Goal: Task Accomplishment & Management: Complete application form

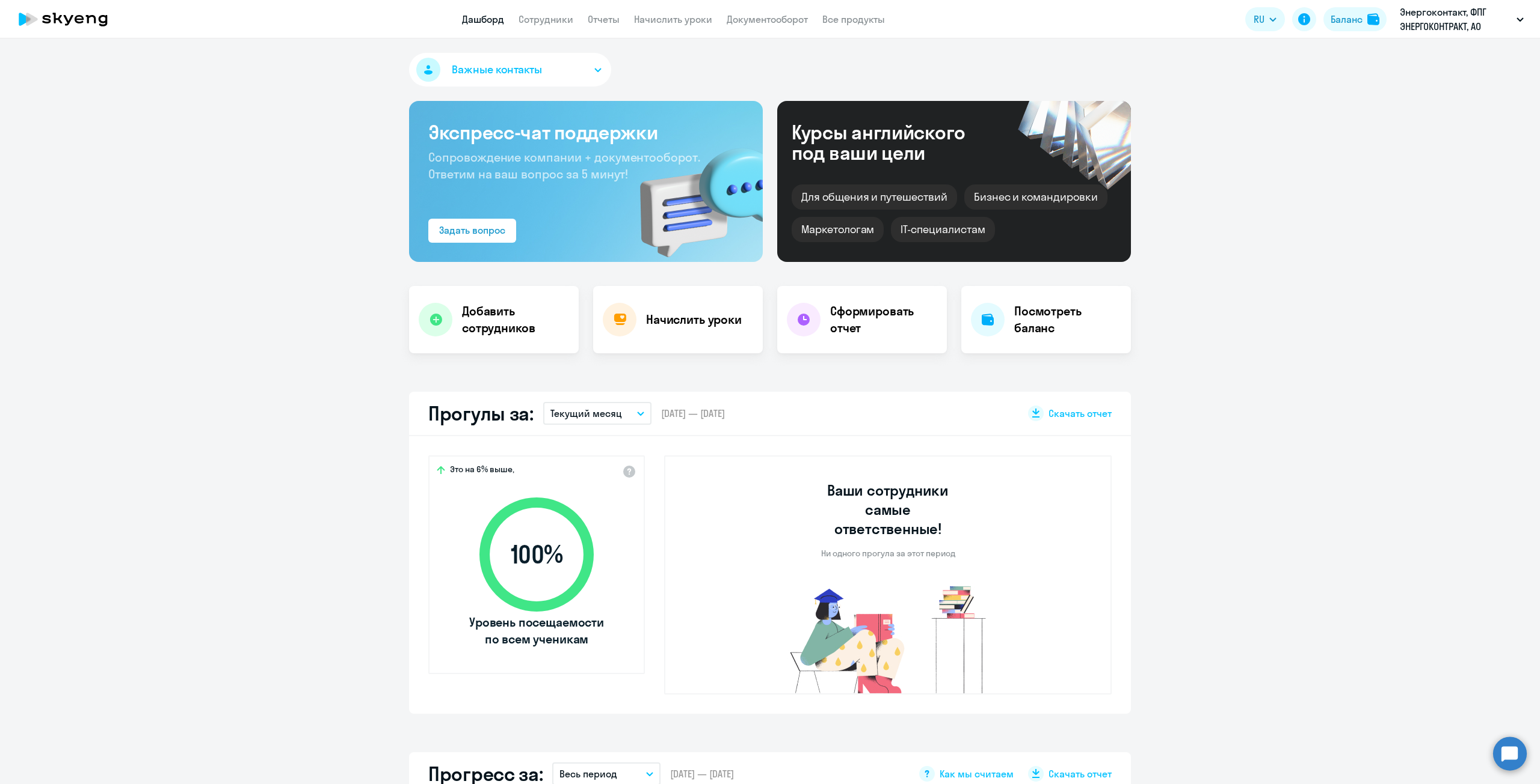
select select "30"
click at [530, 19] on link "Сотрудники" at bounding box center [546, 20] width 55 height 12
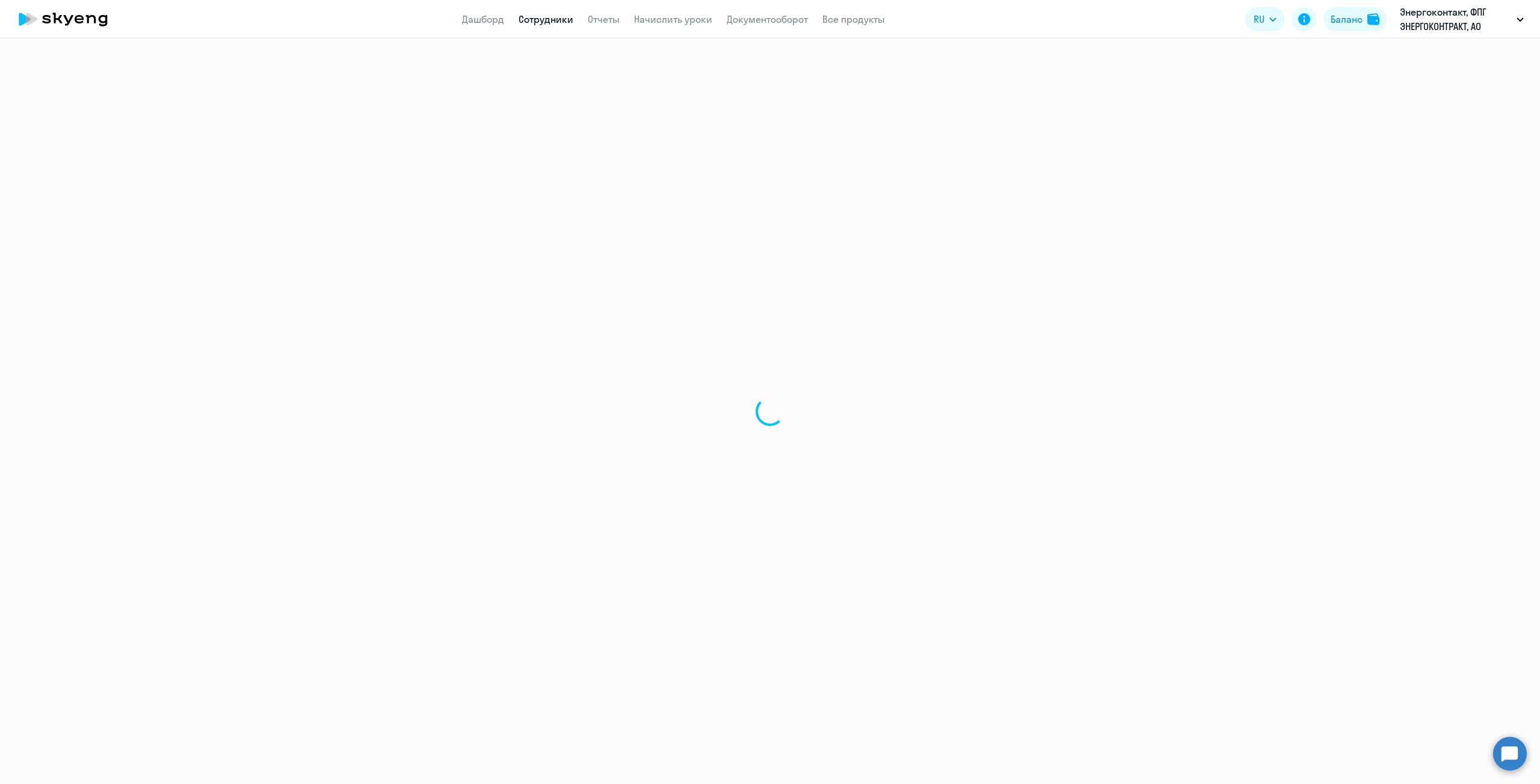
select select "30"
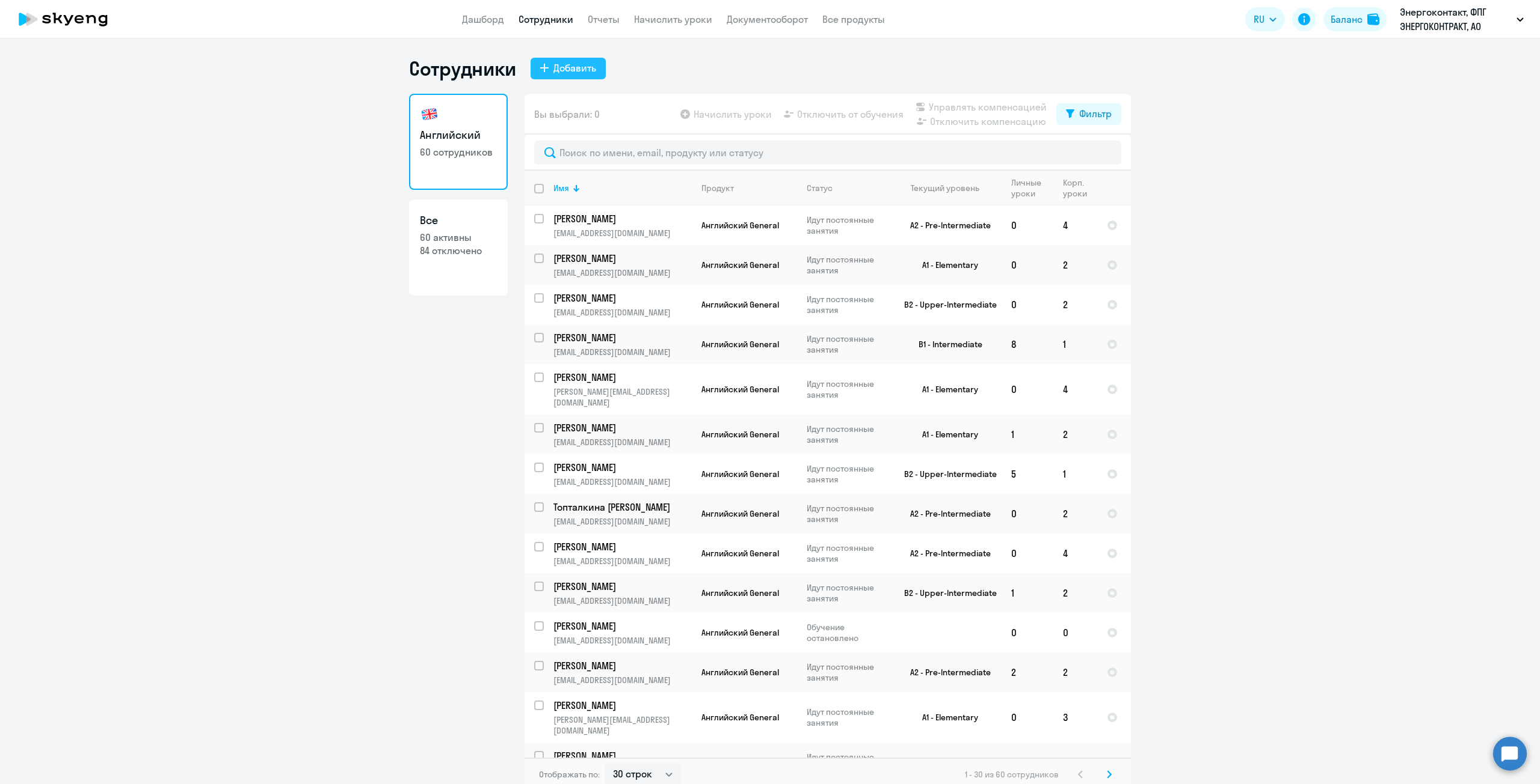
click at [585, 64] on div "Добавить" at bounding box center [575, 67] width 43 height 14
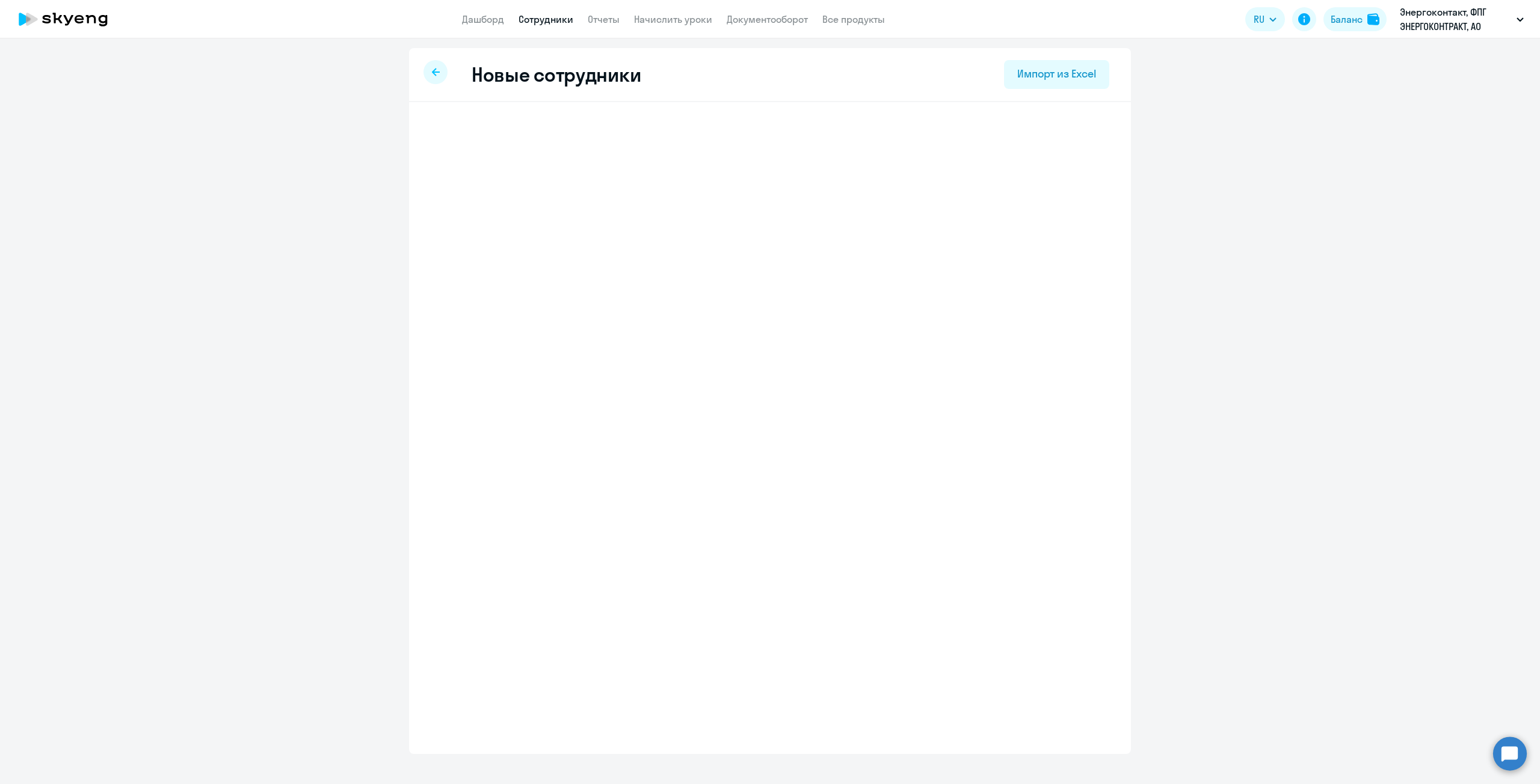
select select "english_adult_not_native_speaker"
select select "3"
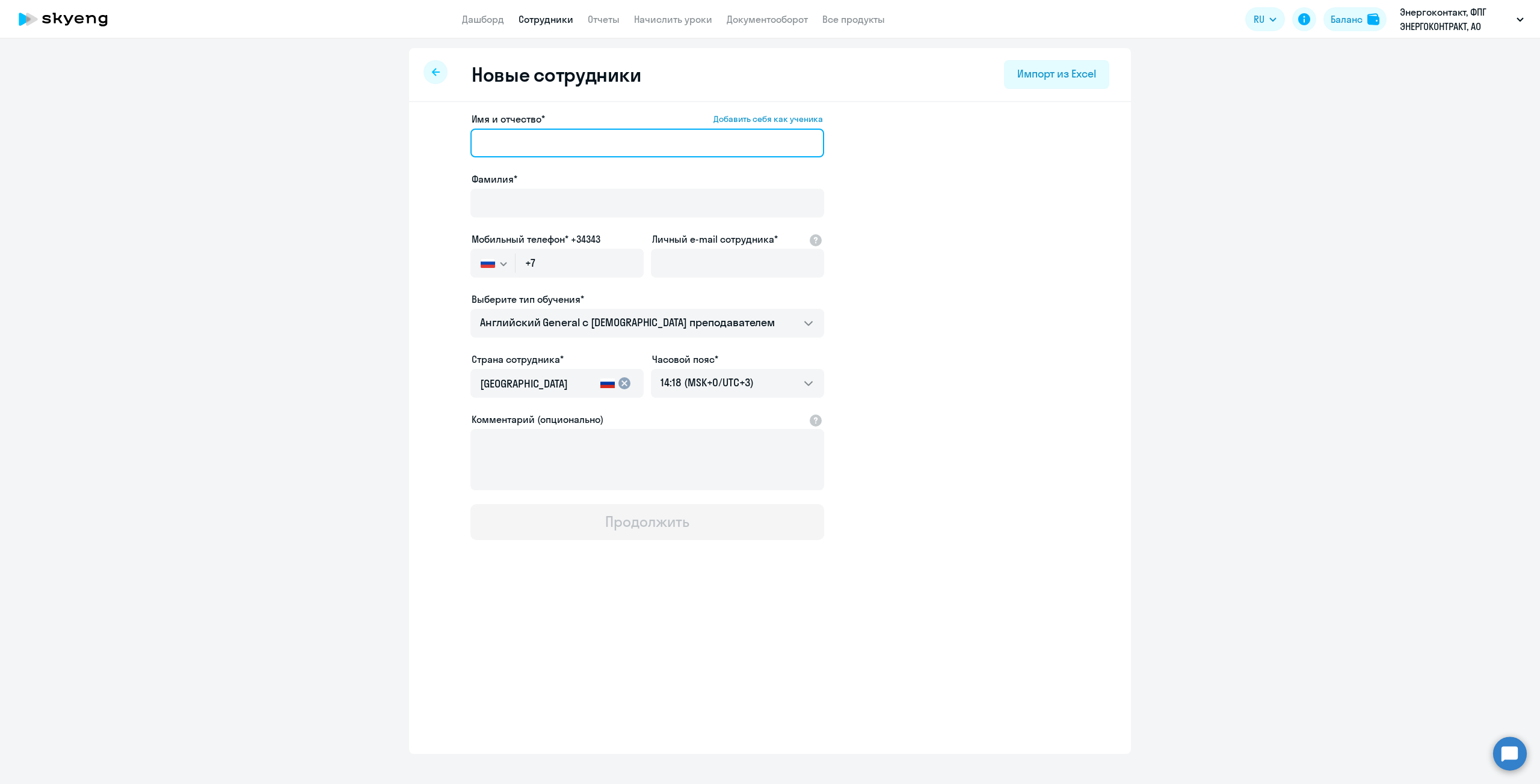
click at [579, 130] on input "Имя и отчество* Добавить себя как ученика" at bounding box center [647, 143] width 354 height 29
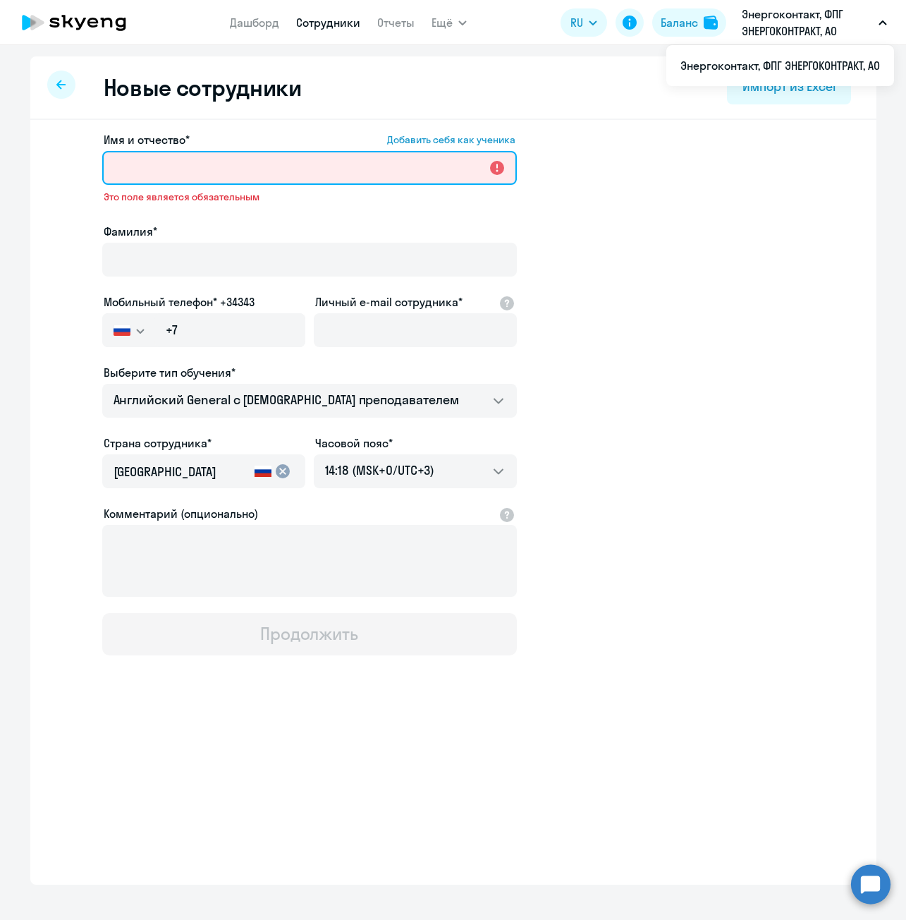
click at [282, 164] on input "Имя и отчество* Добавить себя как ученика" at bounding box center [309, 168] width 415 height 34
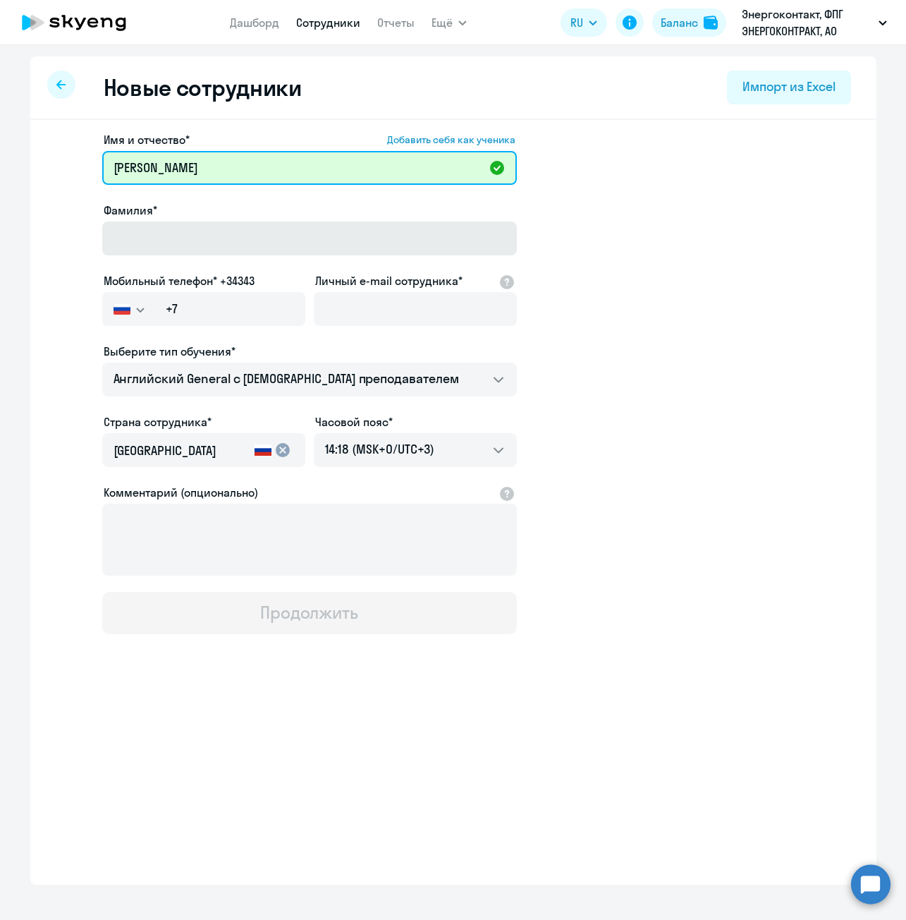
type input "Ксения Сергеевна"
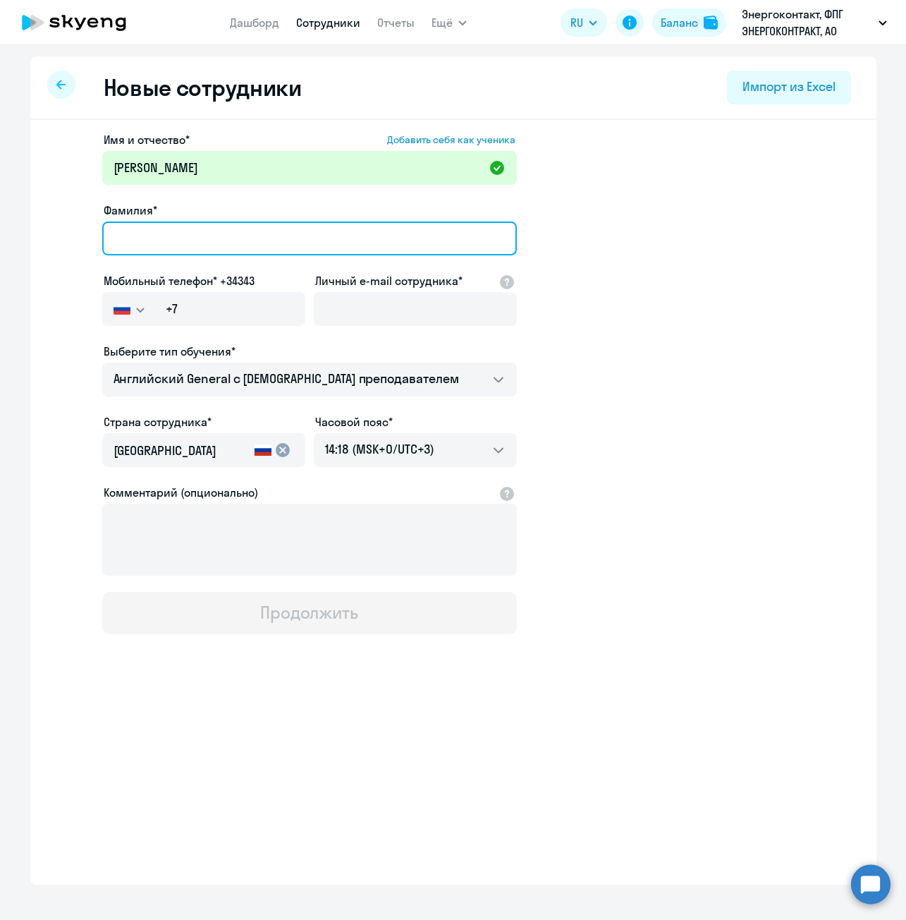
click at [294, 255] on input "Фамилия*" at bounding box center [309, 238] width 415 height 34
type input "Швеченкова"
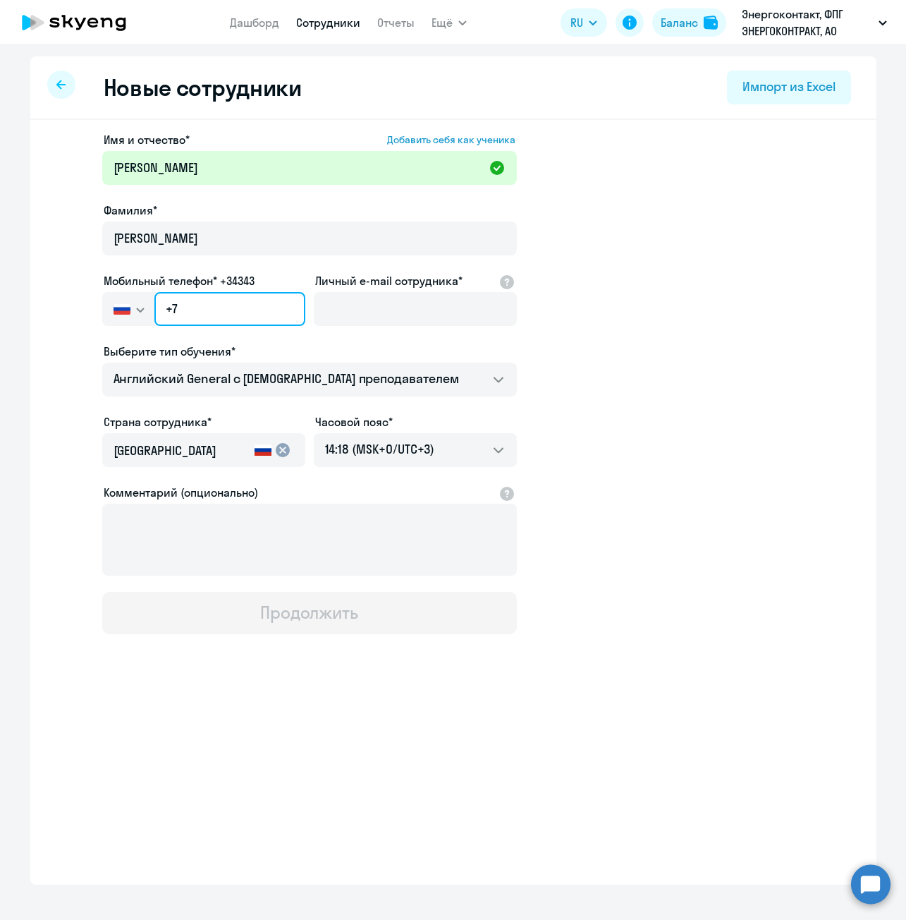
click at [226, 301] on input "+7" at bounding box center [229, 309] width 150 height 34
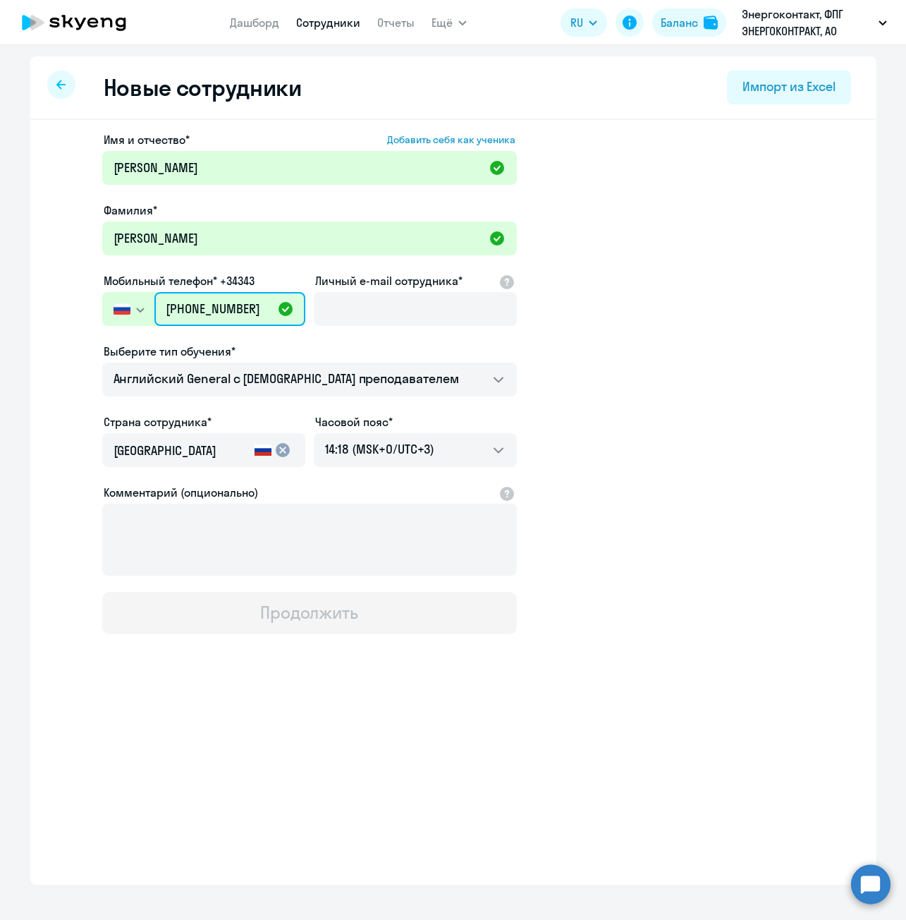
type input "+7 916 560-32-16"
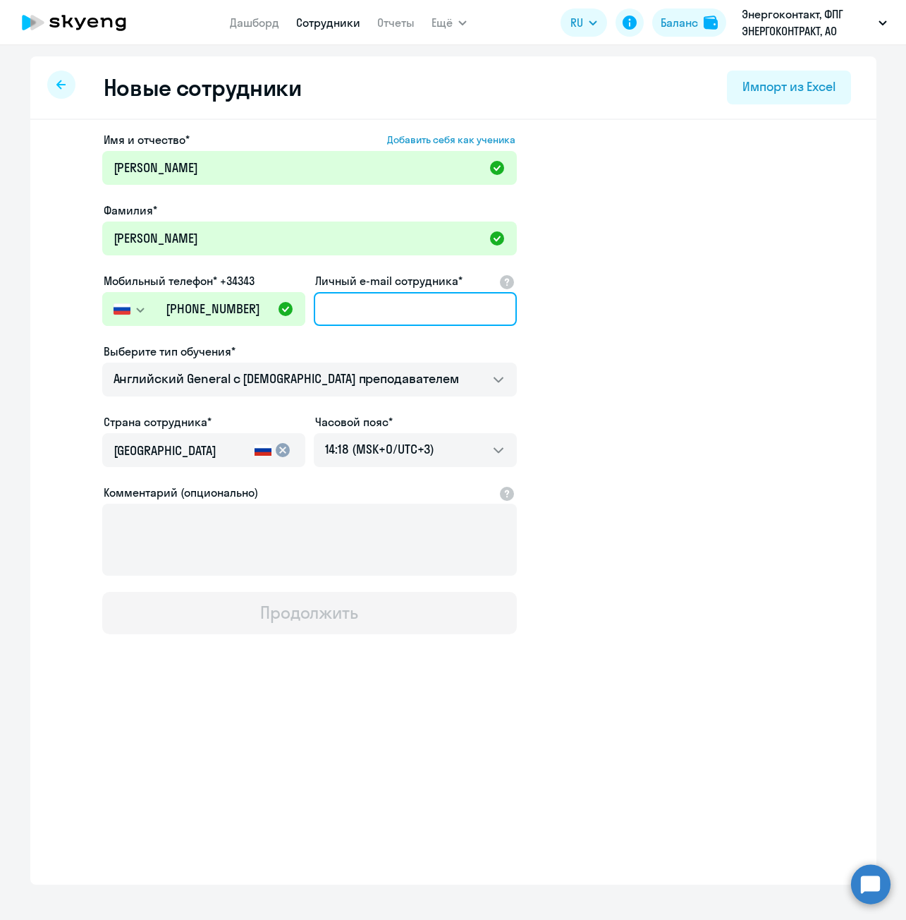
click at [467, 308] on input "Личный e-mail сотрудника*" at bounding box center [415, 309] width 203 height 34
paste input "Kseniya_sh@list.ru"
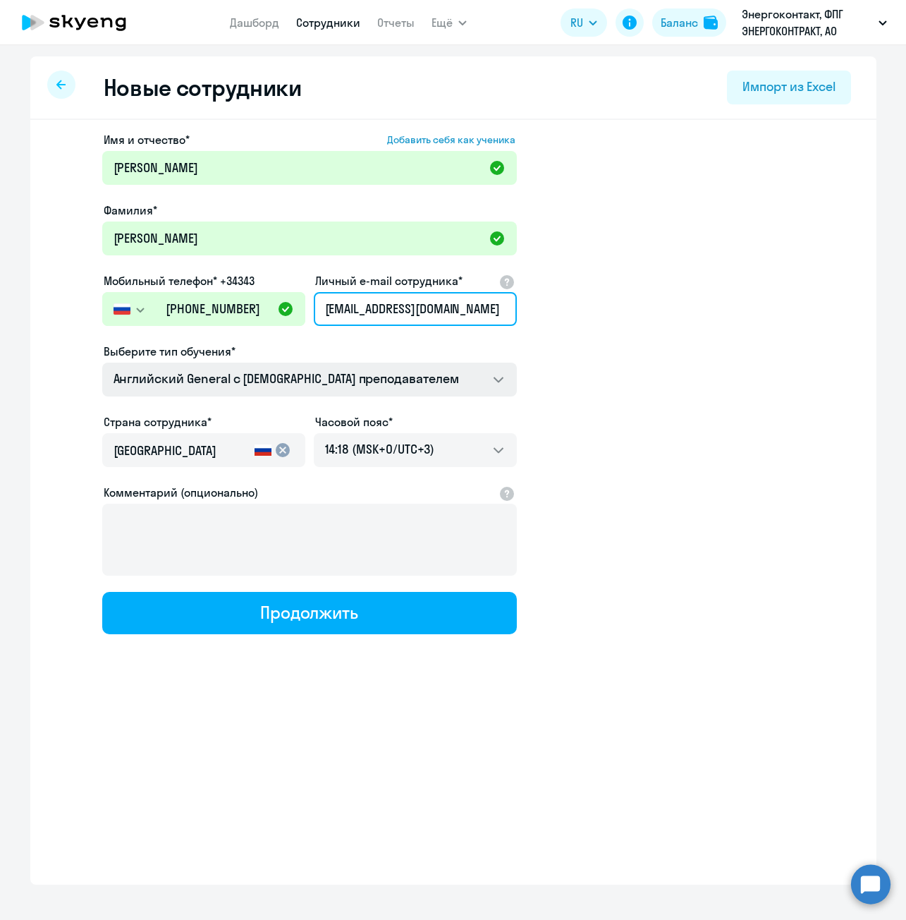
type input "Kseniya_sh@list.ru"
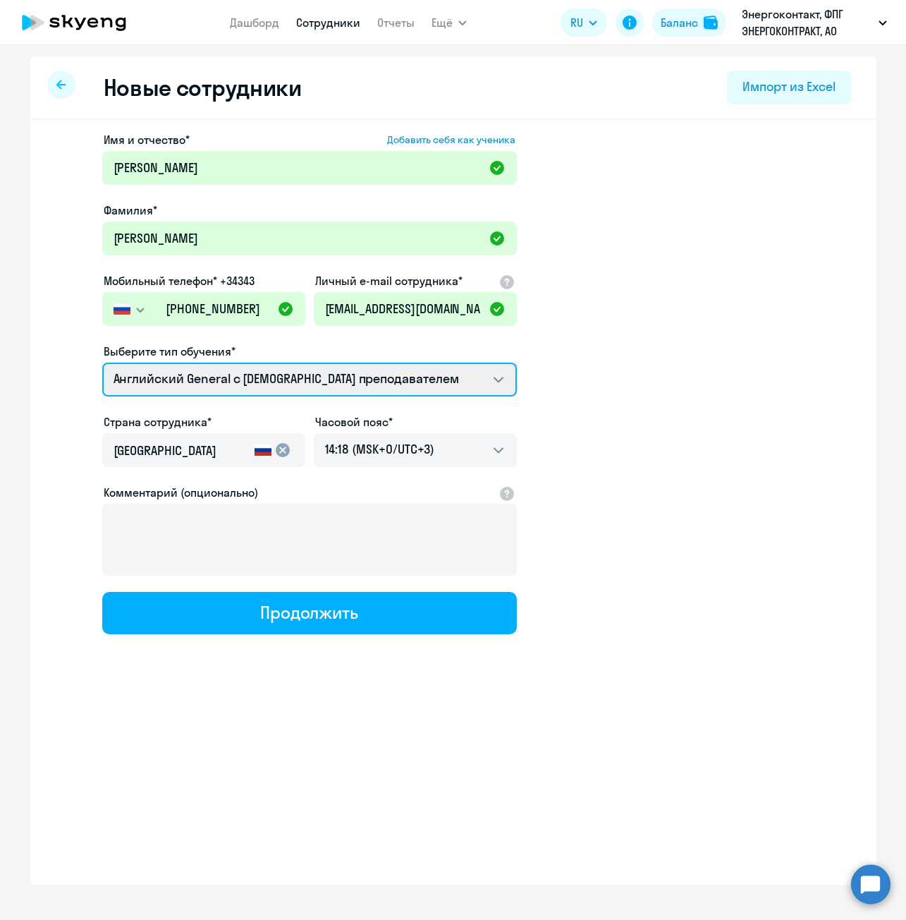
click at [436, 393] on select "Премиум английский с русскоговорящим преподавателем Английский General с англог…" at bounding box center [309, 380] width 415 height 34
click at [102, 363] on select "Премиум английский с русскоговорящим преподавателем Английский General с англог…" at bounding box center [309, 380] width 415 height 34
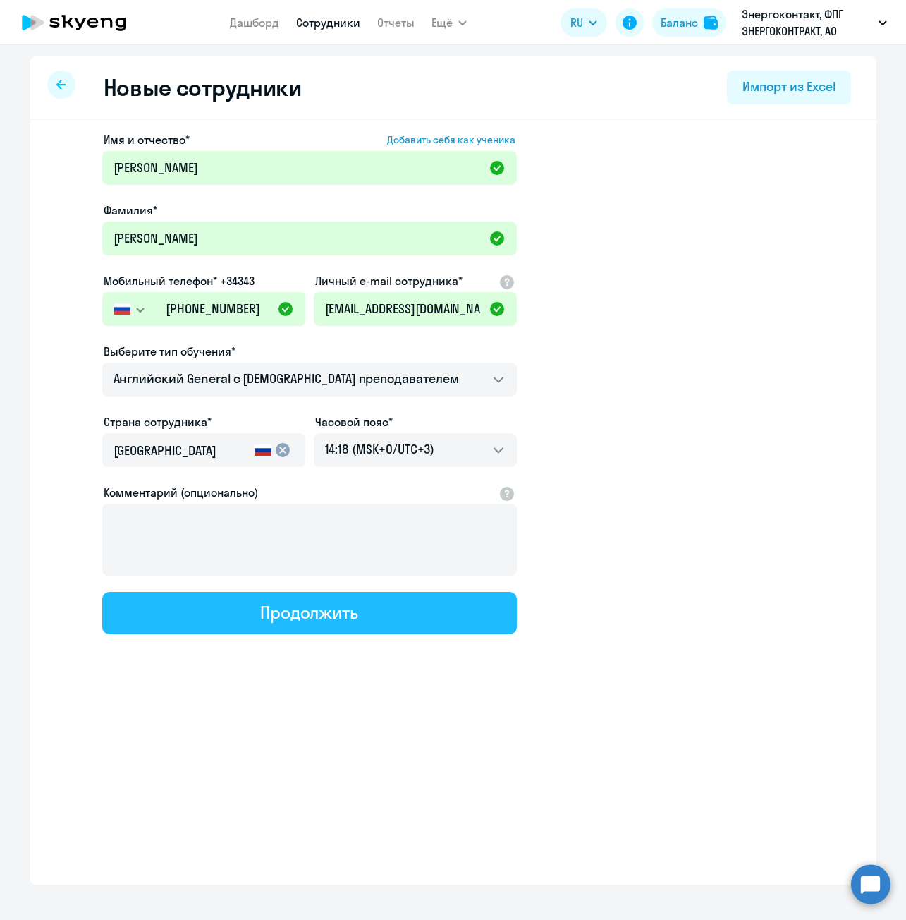
click at [332, 613] on div "Продолжить" at bounding box center [309, 612] width 98 height 23
select select "english_adult_not_native_speaker"
select select "3"
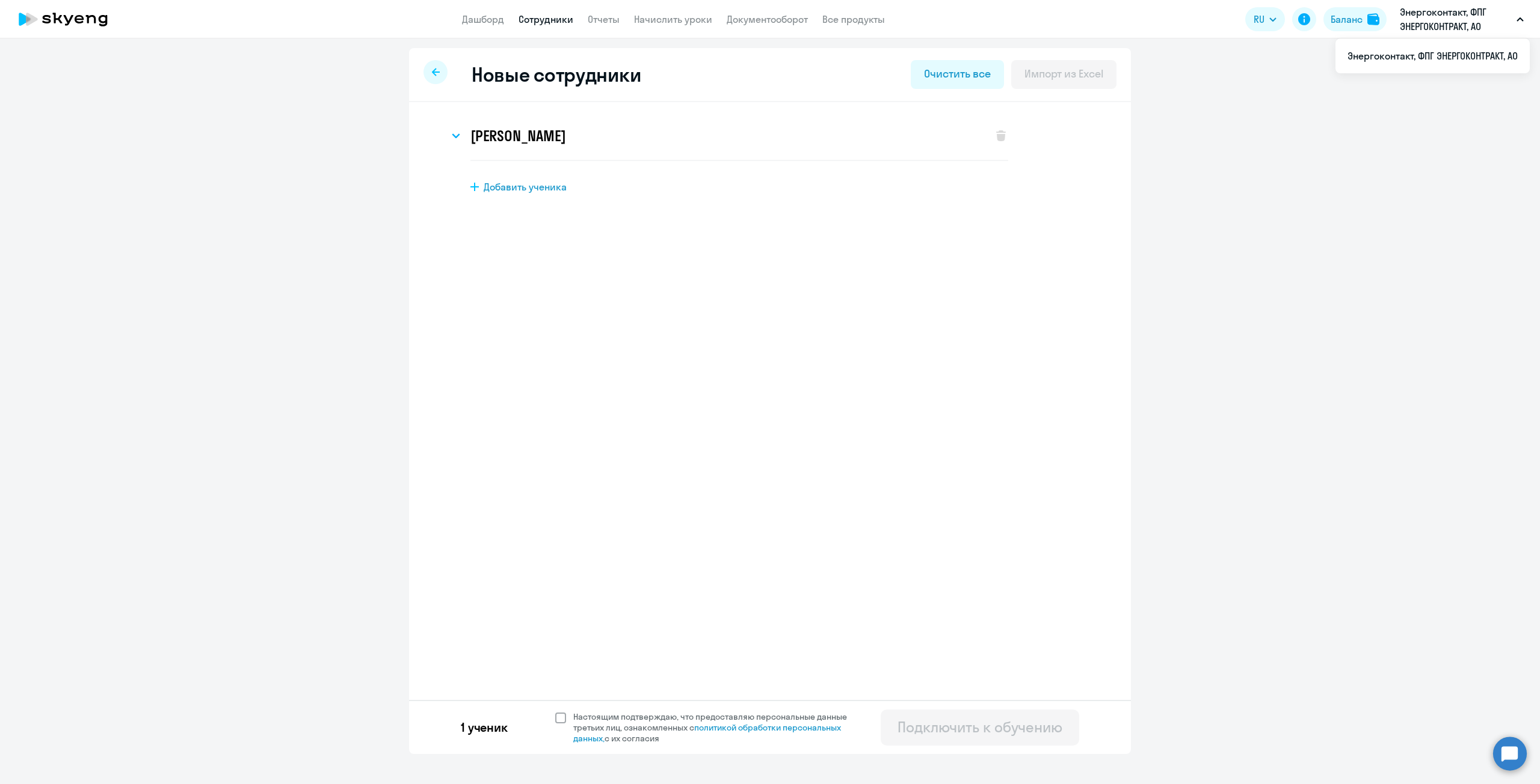
click at [560, 712] on label "Настоящим подтверждаю, что предоставляю персональные данные третьих лиц, ознако…" at bounding box center [708, 728] width 306 height 32
click at [555, 711] on input "Настоящим подтверждаю, что предоставляю персональные данные третьих лиц, ознако…" at bounding box center [554, 711] width 1 height 1
checkbox input "true"
click at [948, 723] on div "Подключить к обучению" at bounding box center [979, 727] width 165 height 20
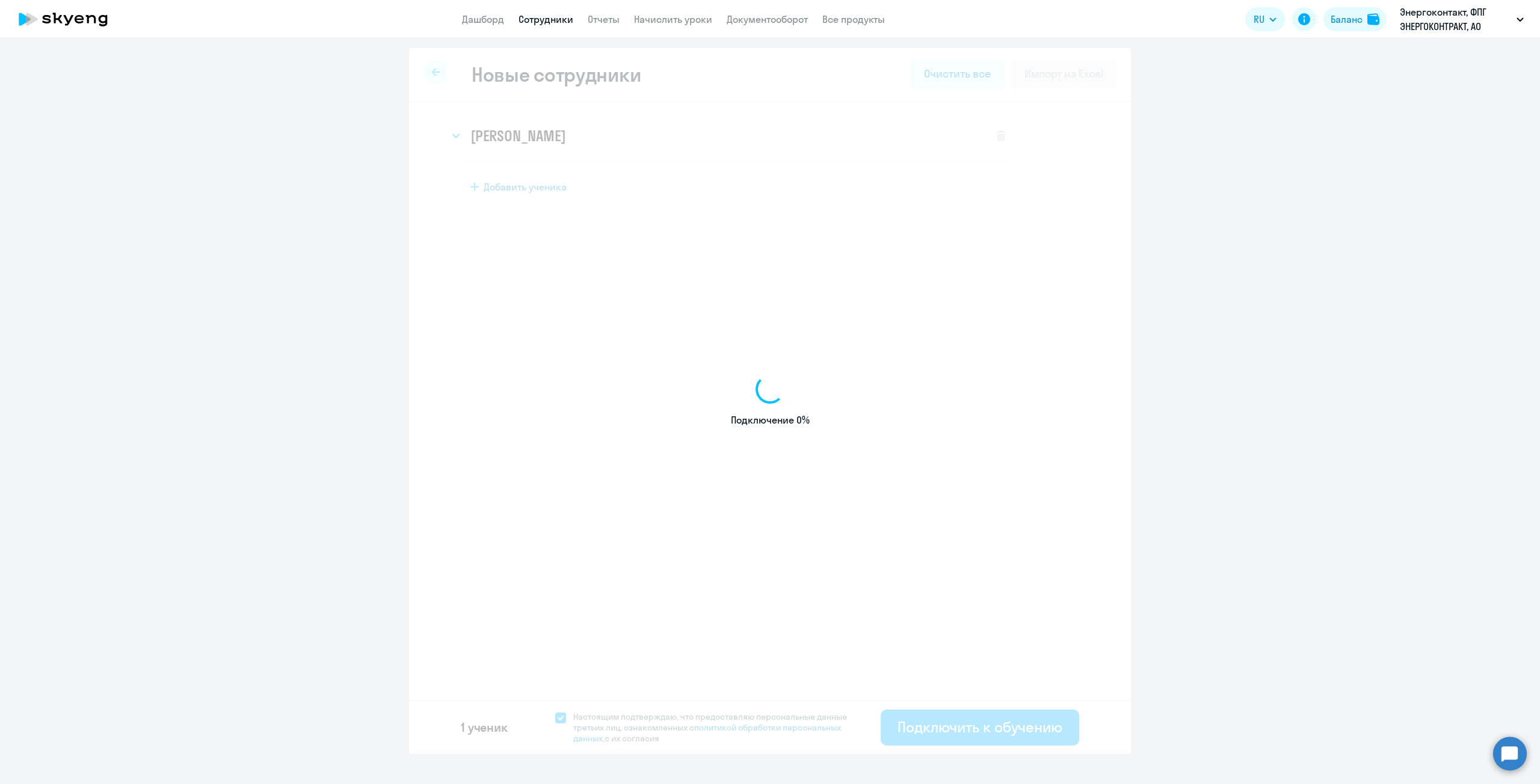
select select "english_adult_not_native_speaker"
select select "3"
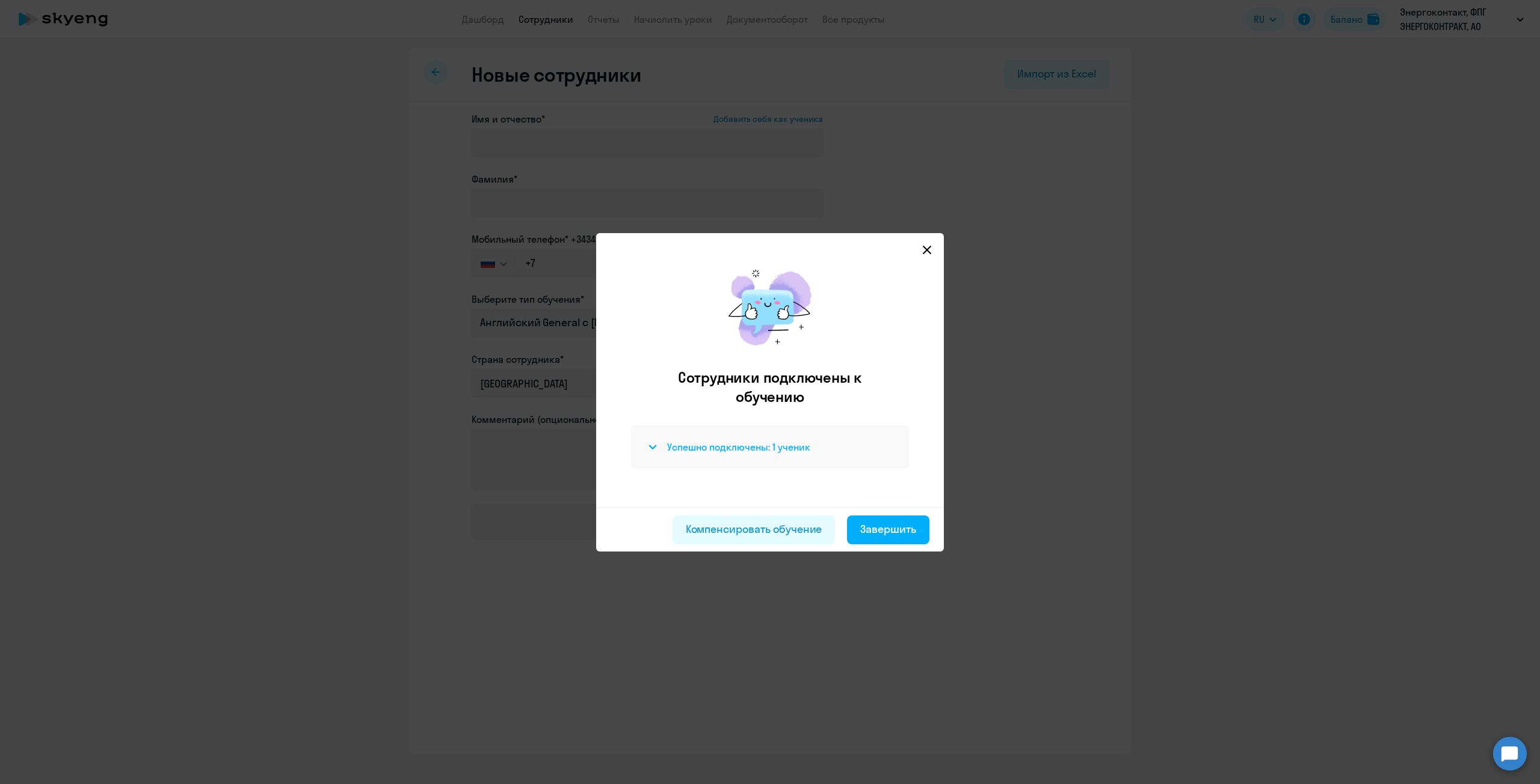
click at [724, 443] on h4 "Успешно подключены: 1 ученик" at bounding box center [738, 447] width 143 height 14
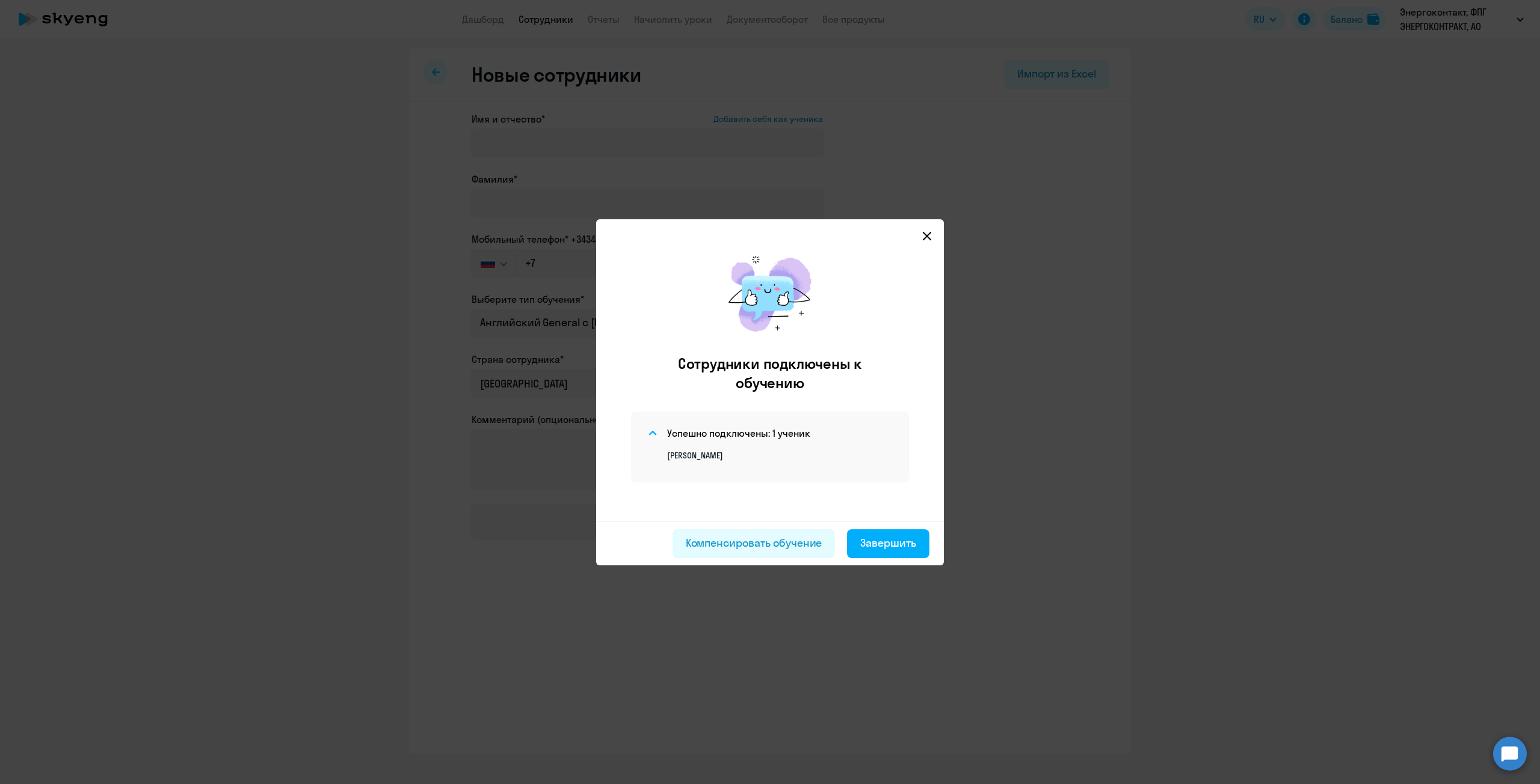
click at [726, 441] on div "Ксения Сергеевна Швеченкова" at bounding box center [770, 451] width 249 height 20
click at [740, 432] on h4 "Успешно подключены: 1 ученик" at bounding box center [738, 434] width 143 height 14
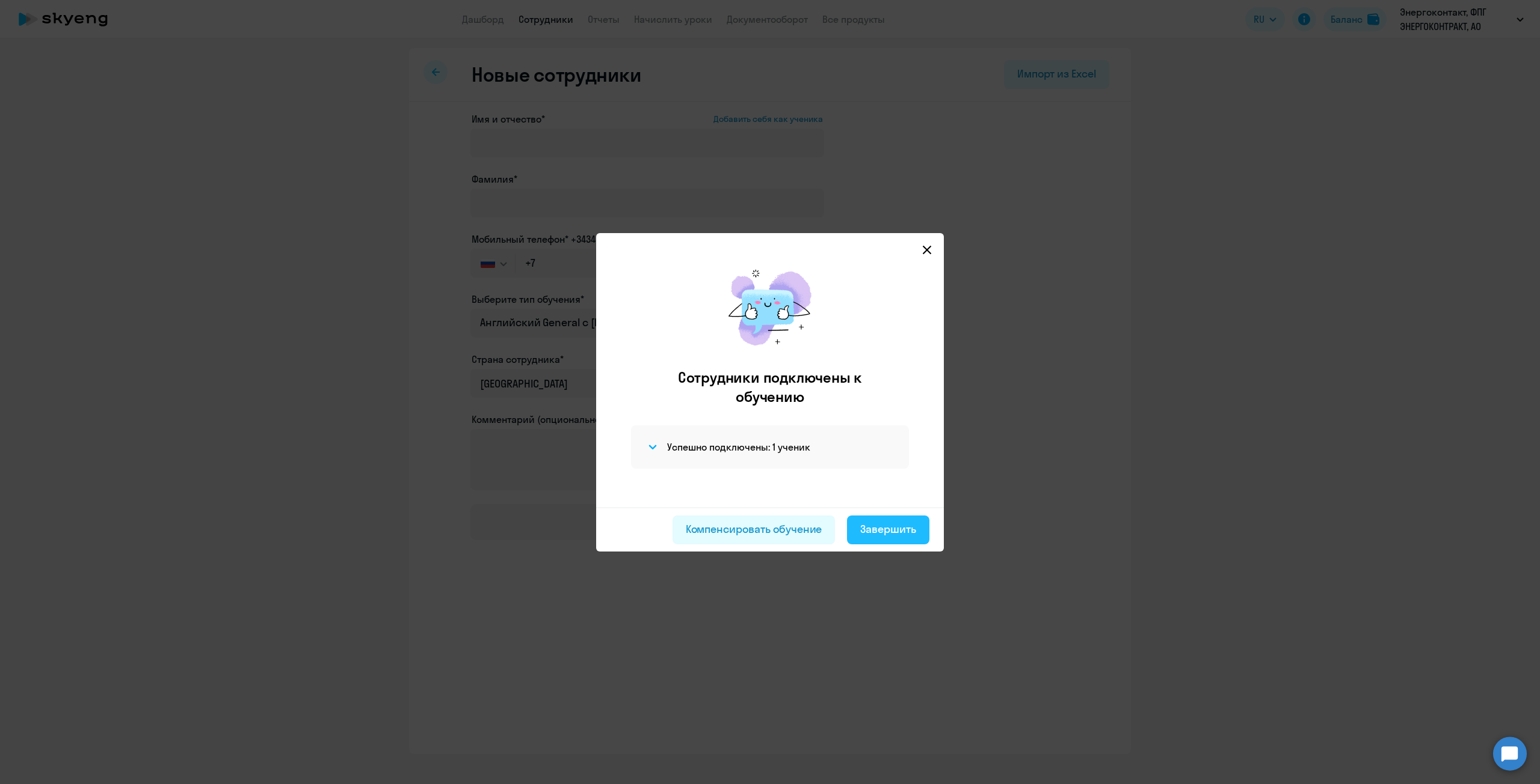
click at [877, 529] on div "Завершить" at bounding box center [889, 529] width 56 height 15
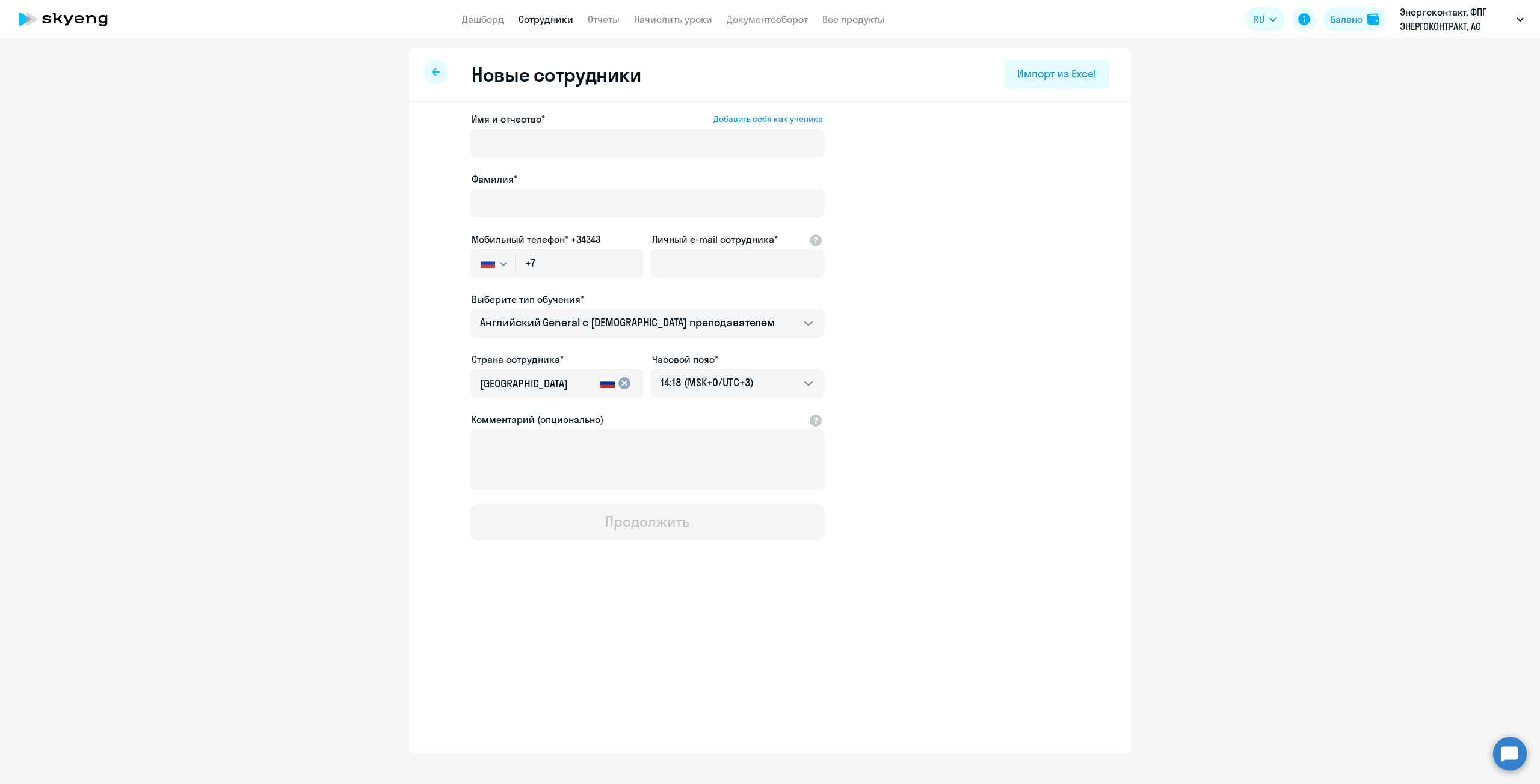
select select "30"
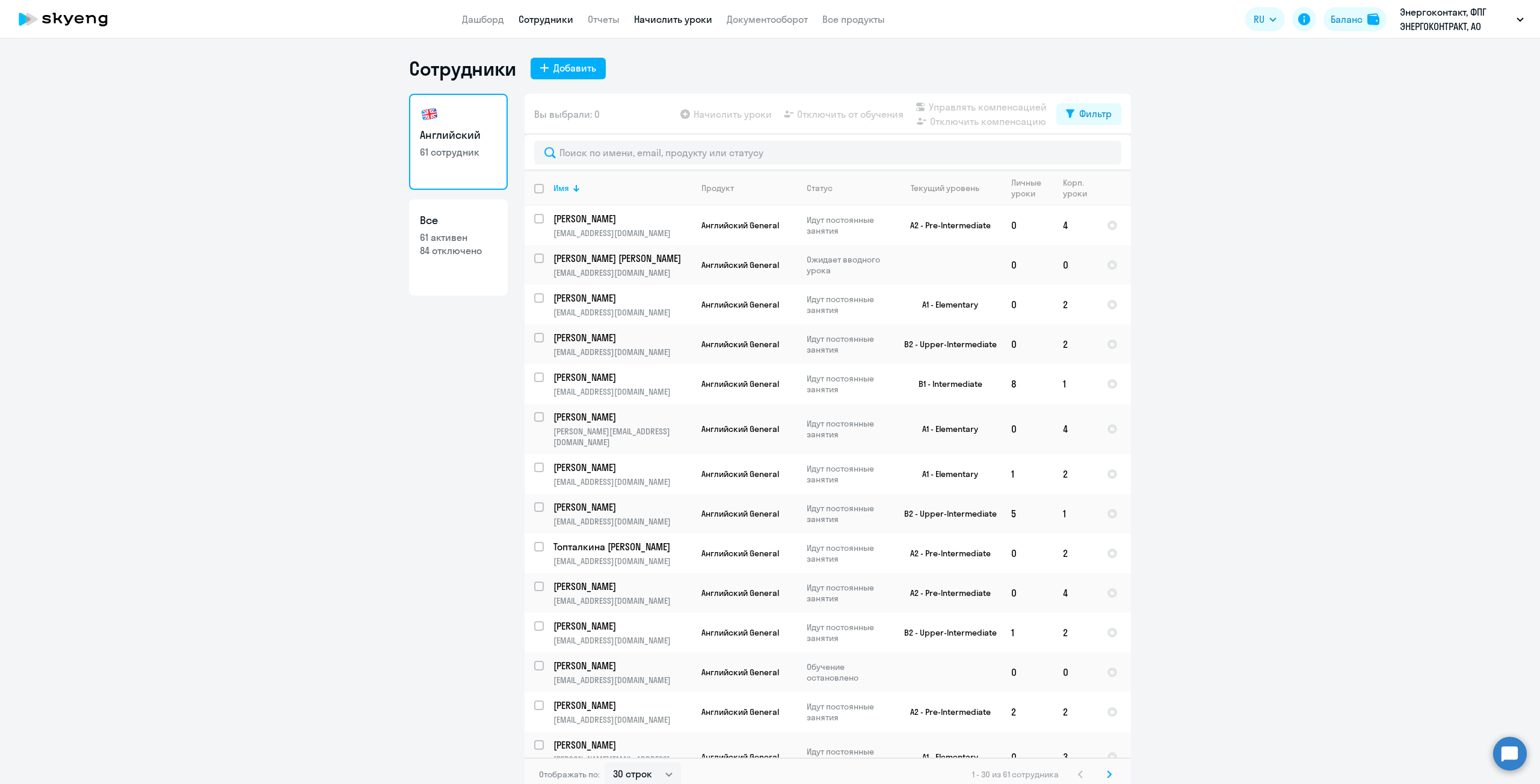
click at [709, 20] on link "Начислить уроки" at bounding box center [673, 20] width 78 height 12
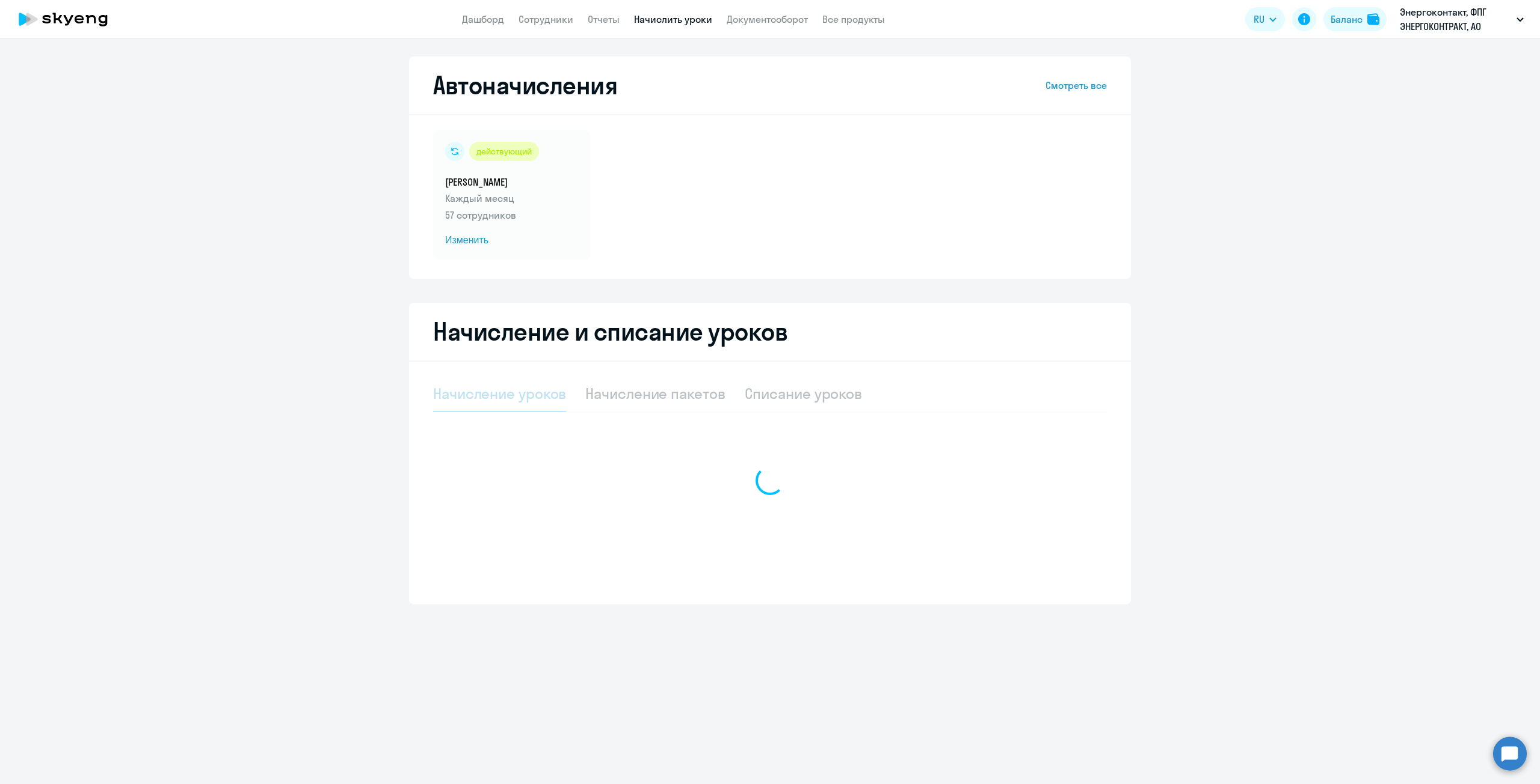
select select "10"
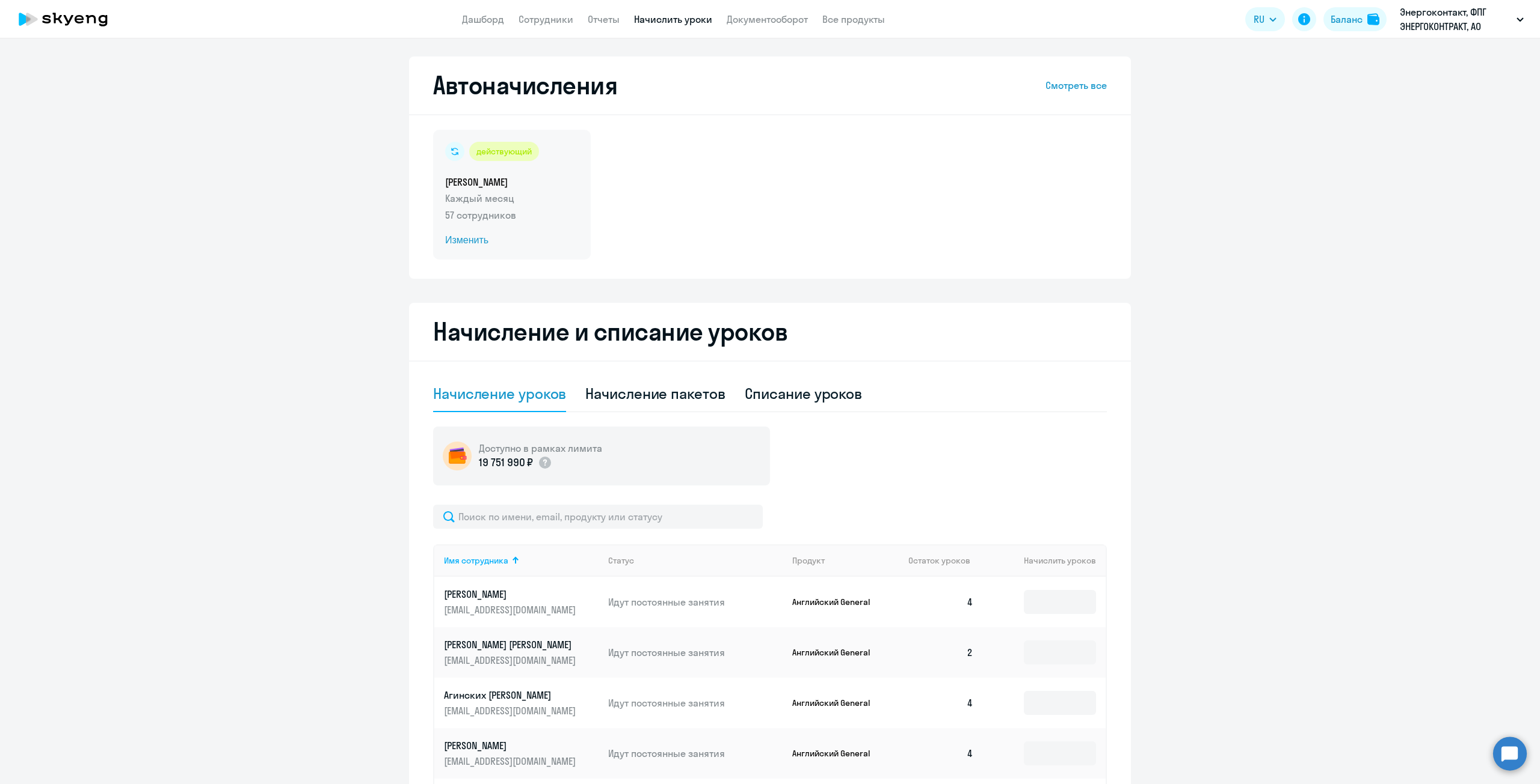
click at [454, 239] on span "Изменить" at bounding box center [512, 240] width 134 height 14
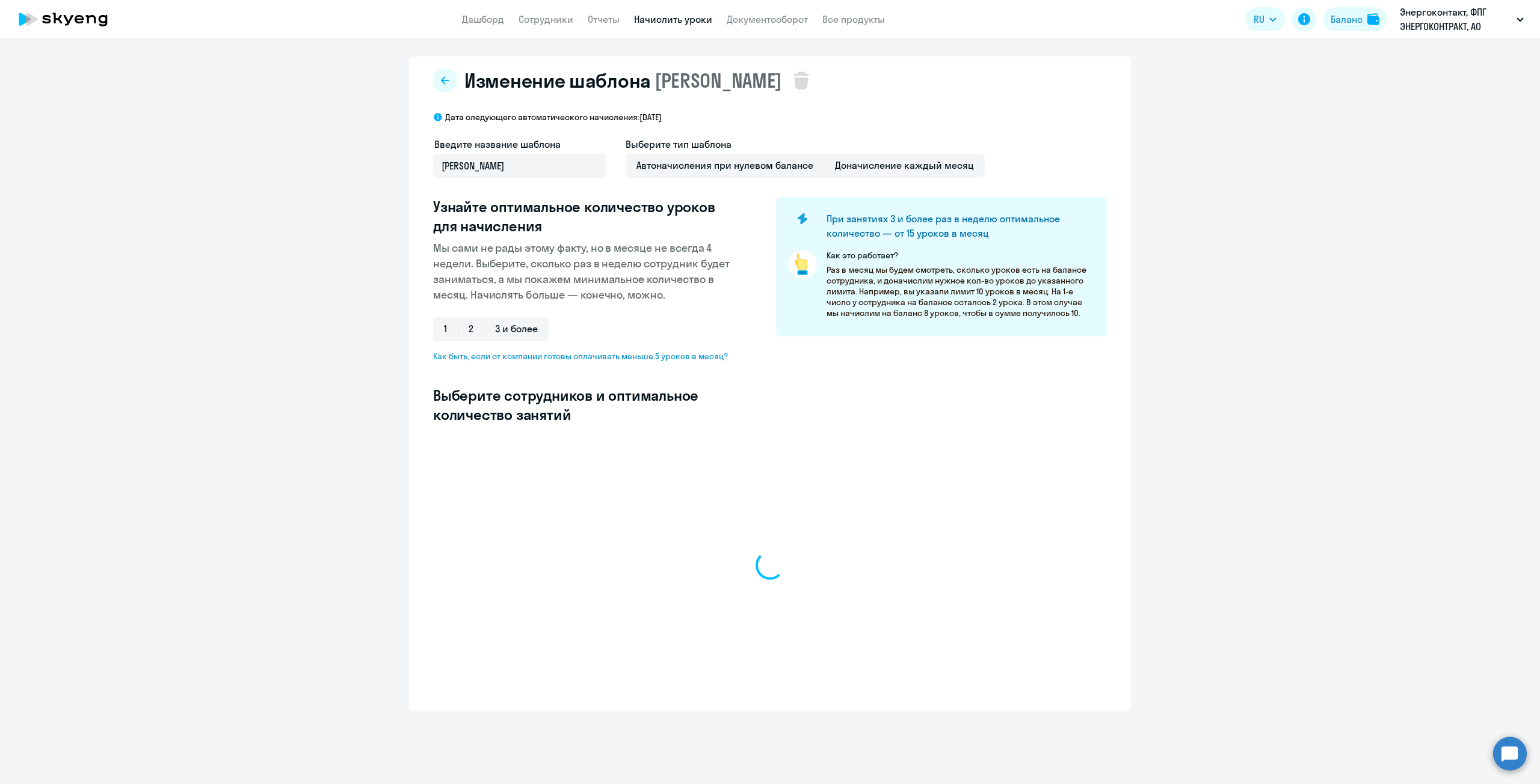
select select "10"
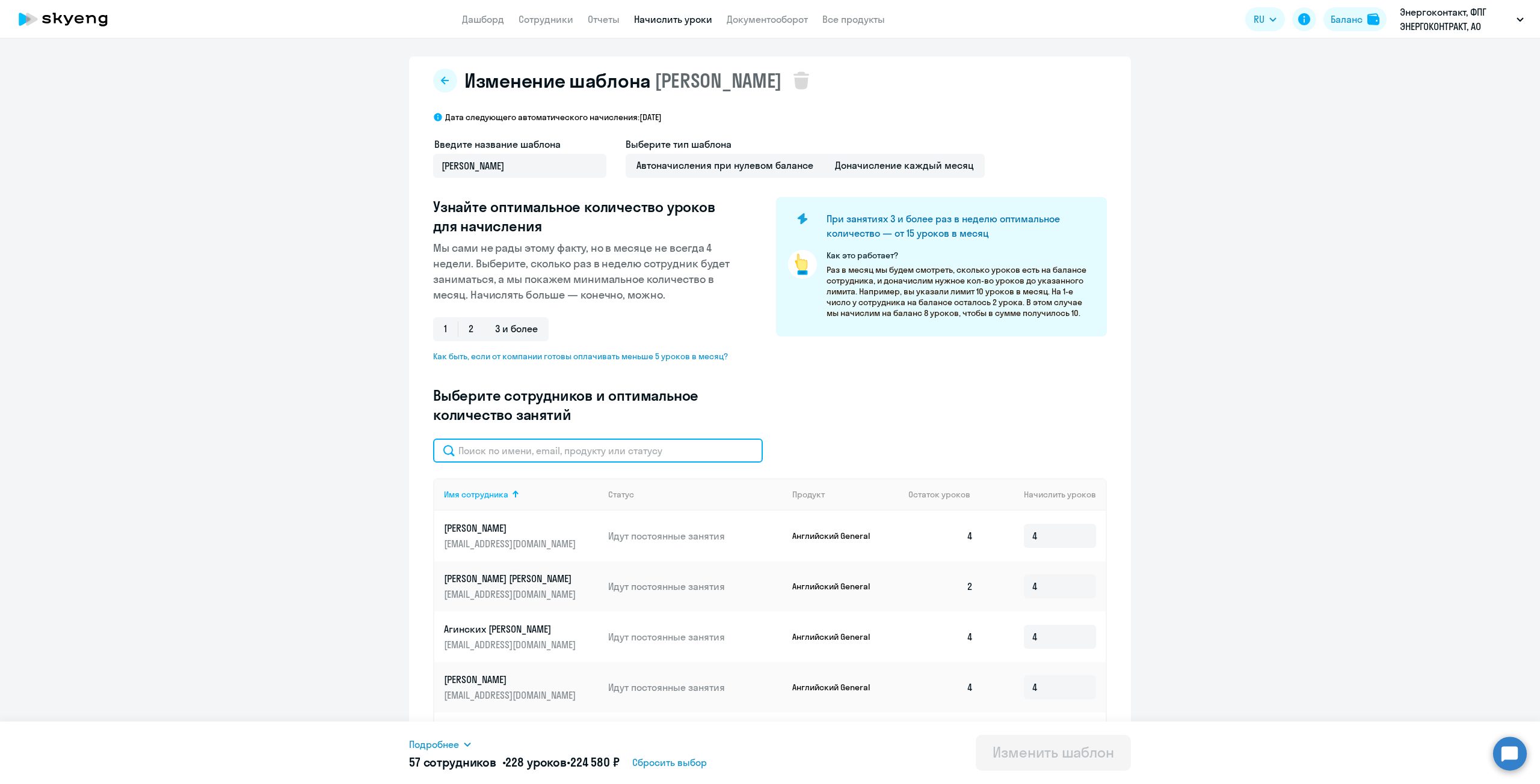
click at [553, 460] on input "text" at bounding box center [598, 451] width 330 height 24
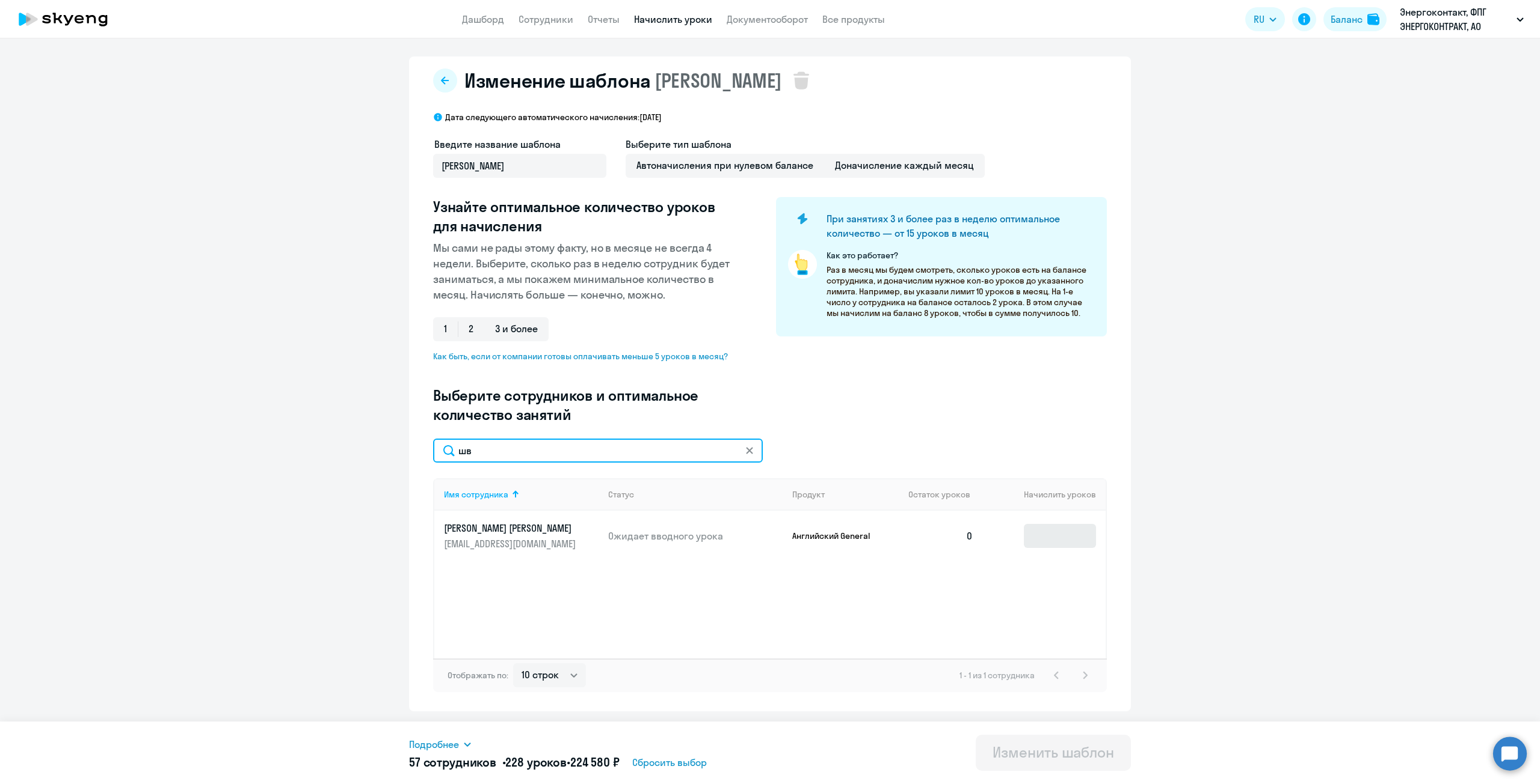
type input "шв"
click at [1070, 544] on input at bounding box center [1059, 536] width 72 height 24
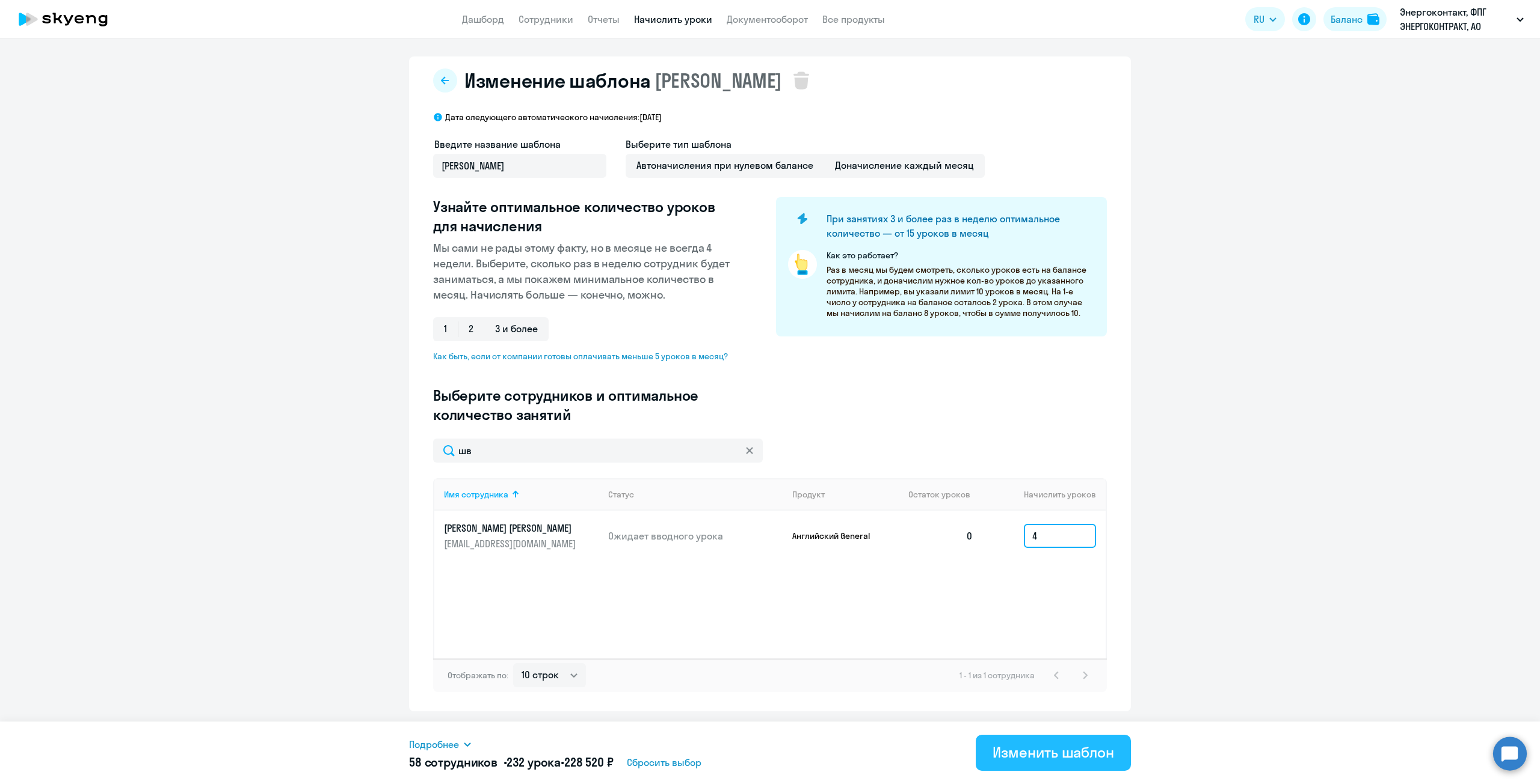
type input "4"
click at [1061, 758] on div "Изменить шаблон" at bounding box center [1053, 752] width 121 height 20
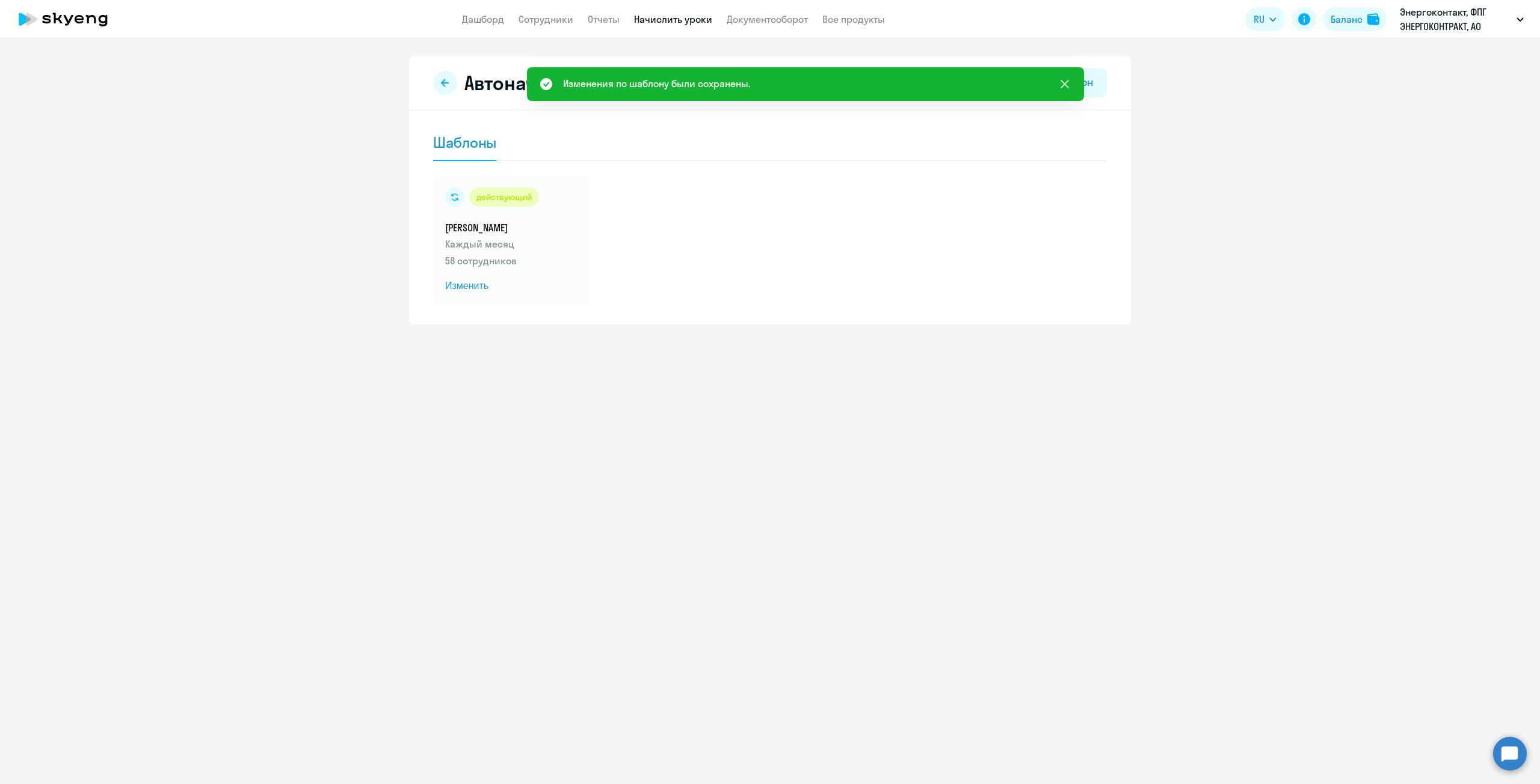
click at [1064, 81] on icon at bounding box center [1064, 84] width 14 height 14
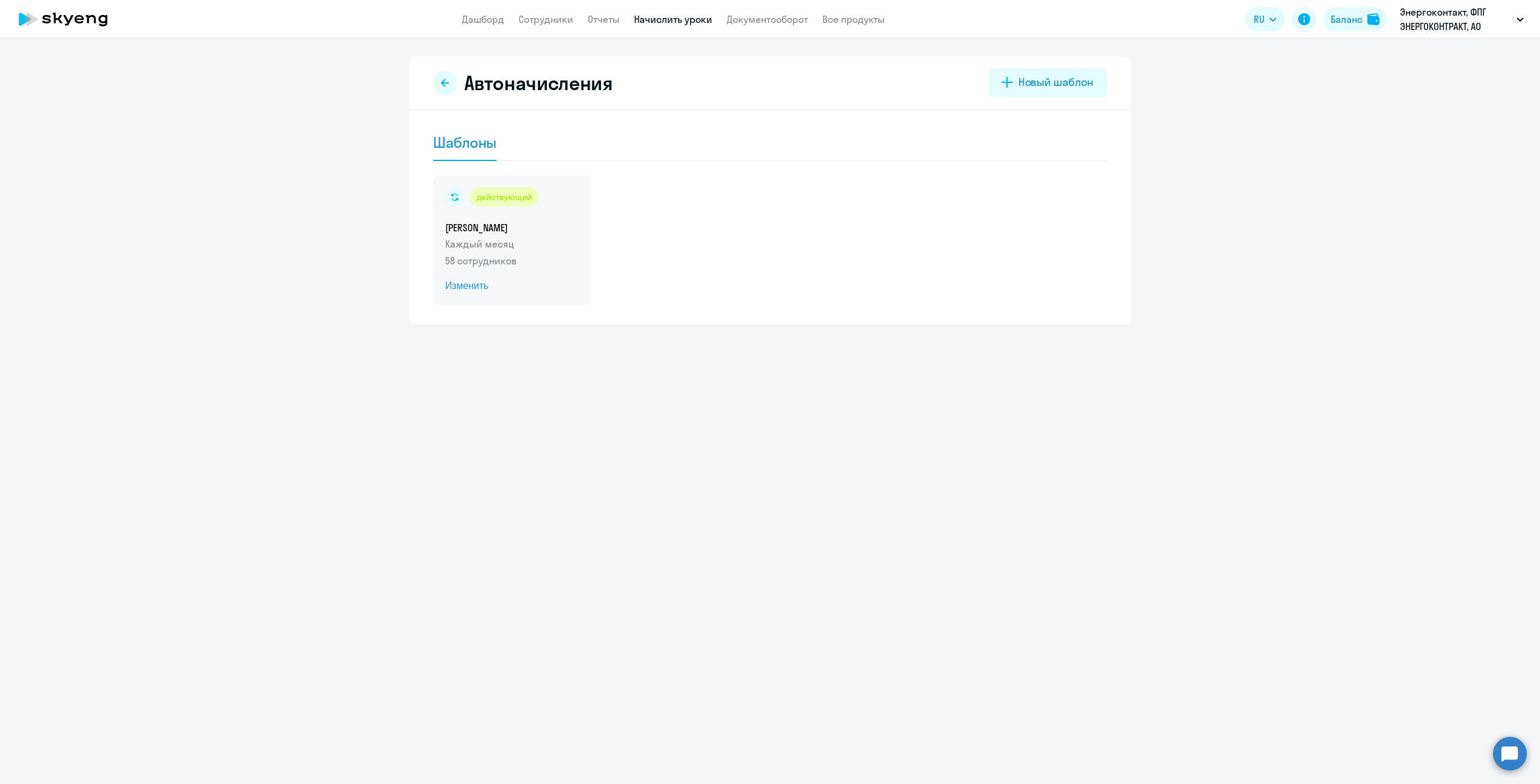
click at [488, 232] on h5 "ШАБЛОН ШАБЛОН" at bounding box center [512, 228] width 134 height 14
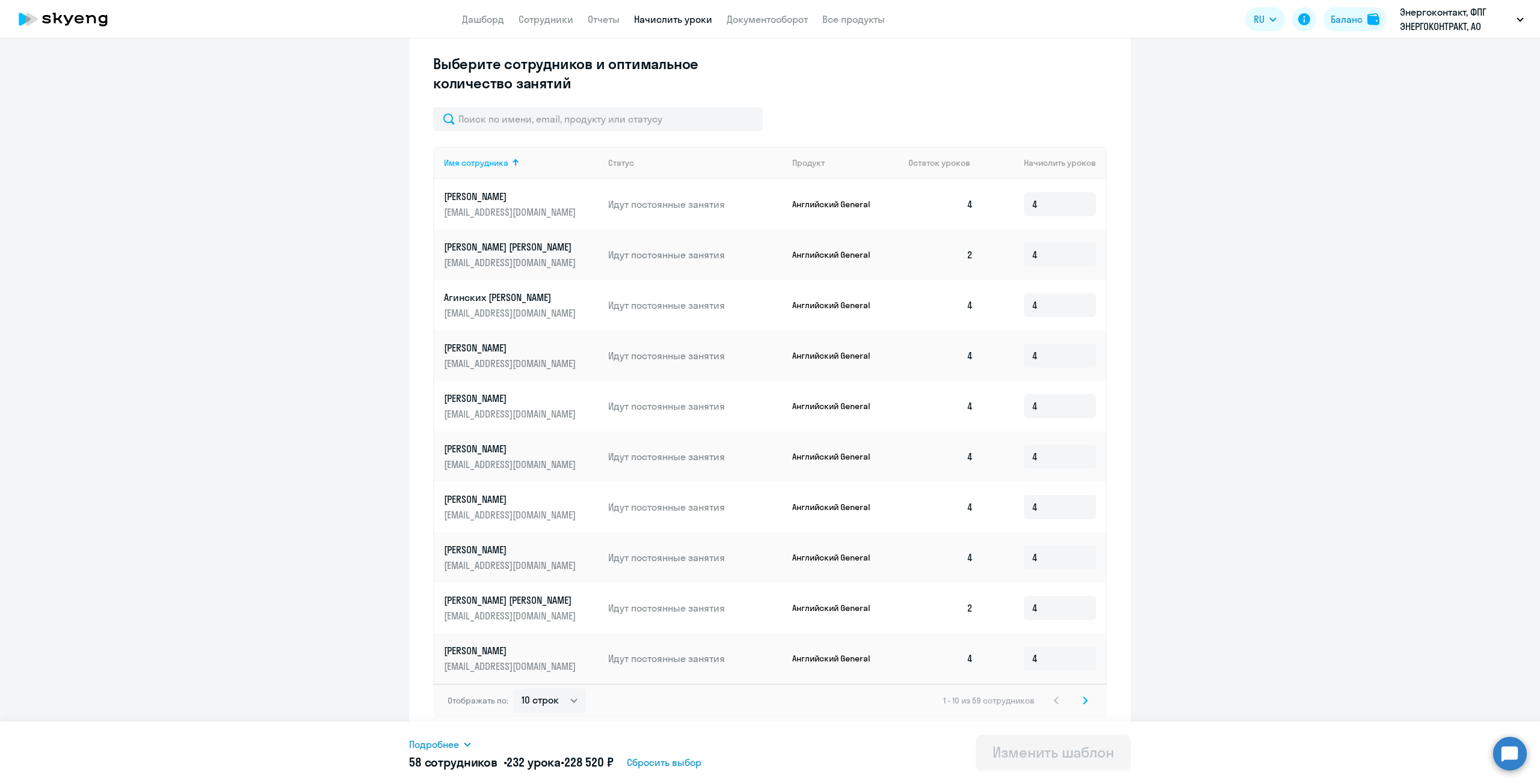
scroll to position [332, 0]
click at [554, 703] on select "10 строк 30 строк 50 строк" at bounding box center [549, 700] width 72 height 24
select select "50"
click at [513, 689] on select "10 строк 30 строк 50 строк" at bounding box center [549, 700] width 72 height 24
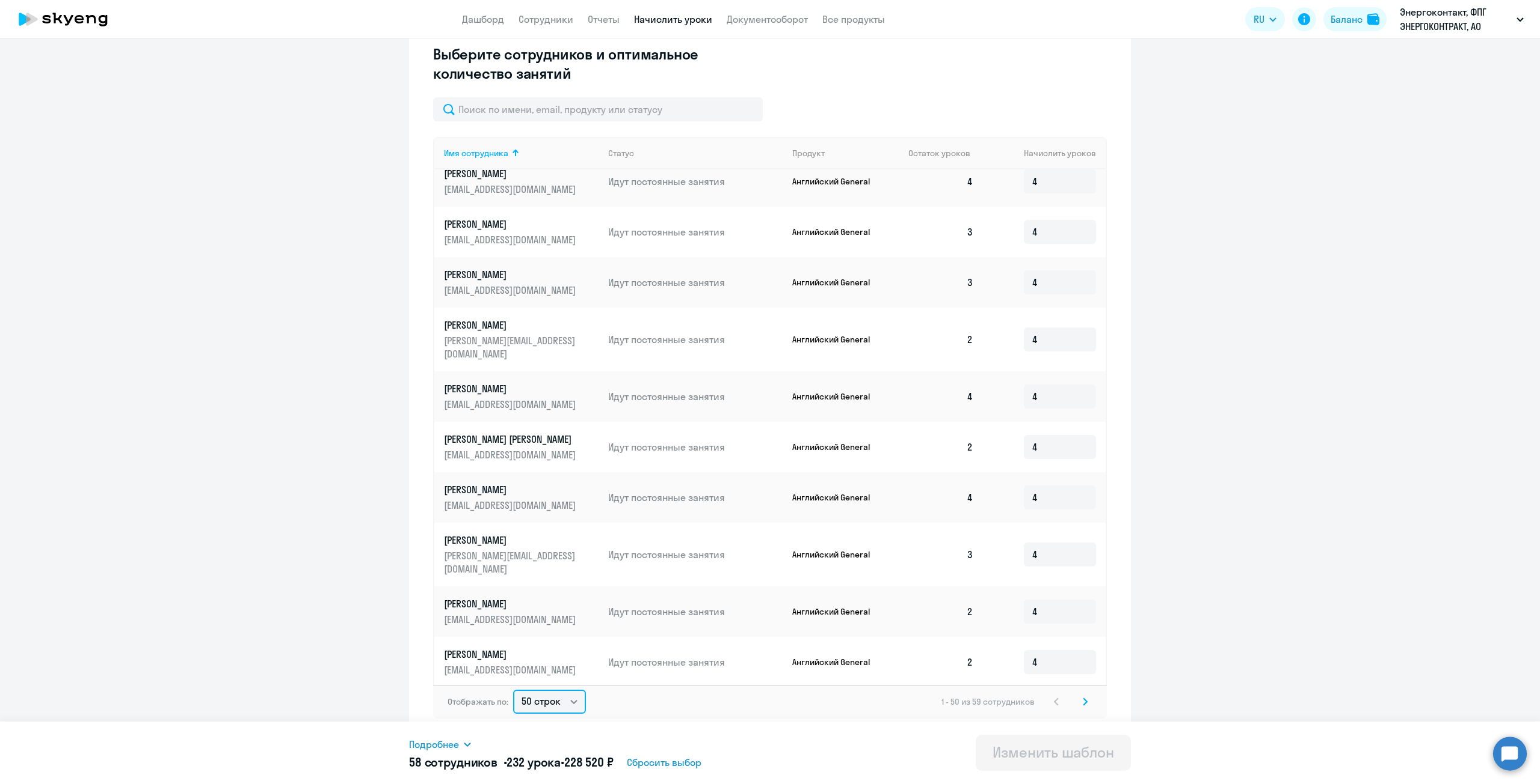
scroll to position [343, 0]
click at [538, 703] on select "10 строк 30 строк 50 строк" at bounding box center [549, 700] width 72 height 24
click at [1087, 700] on svg-icon at bounding box center [1085, 700] width 14 height 14
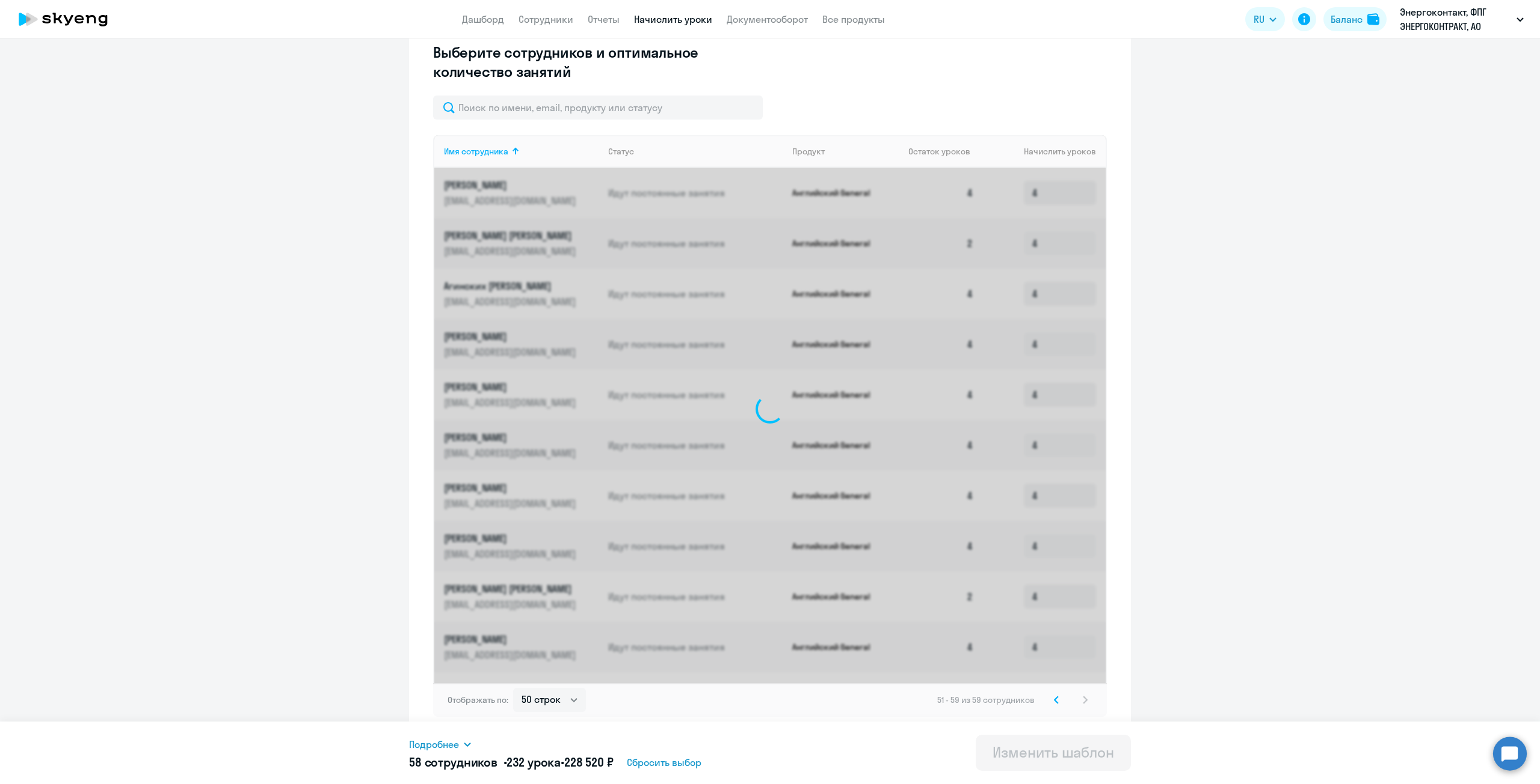
scroll to position [282, 0]
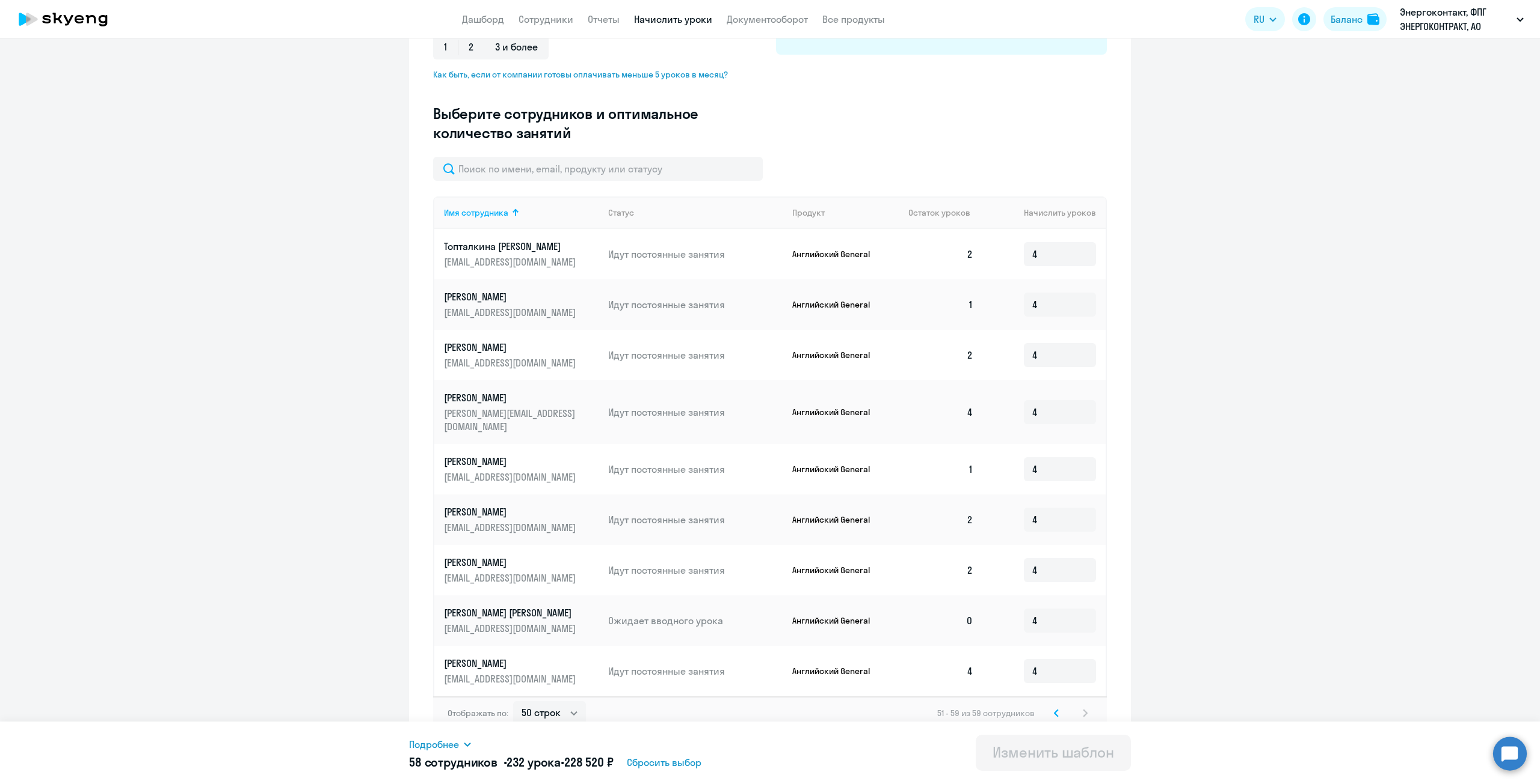
click at [686, 614] on p "Ожидает вводного урока" at bounding box center [695, 621] width 175 height 14
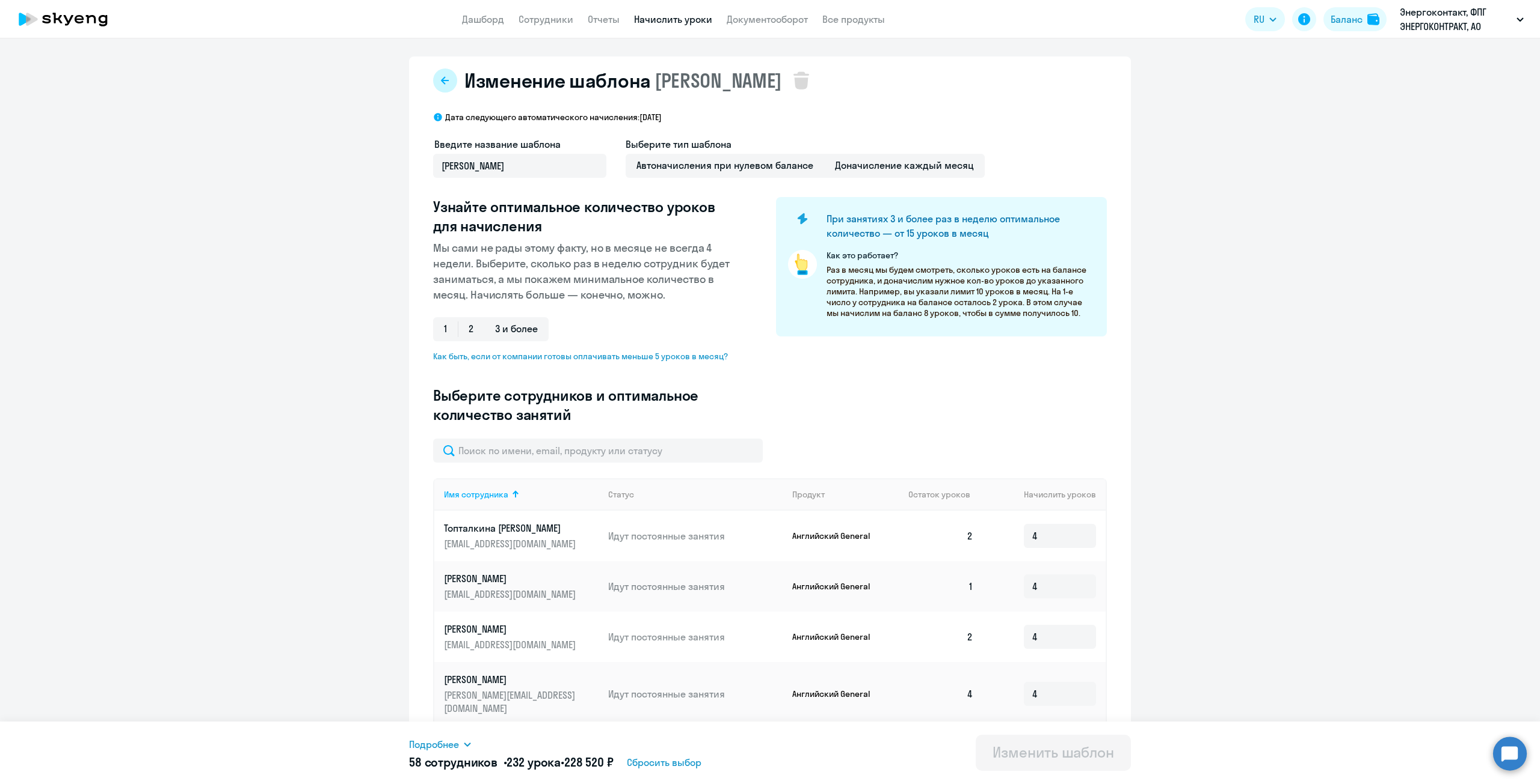
click at [440, 84] on icon at bounding box center [444, 80] width 9 height 9
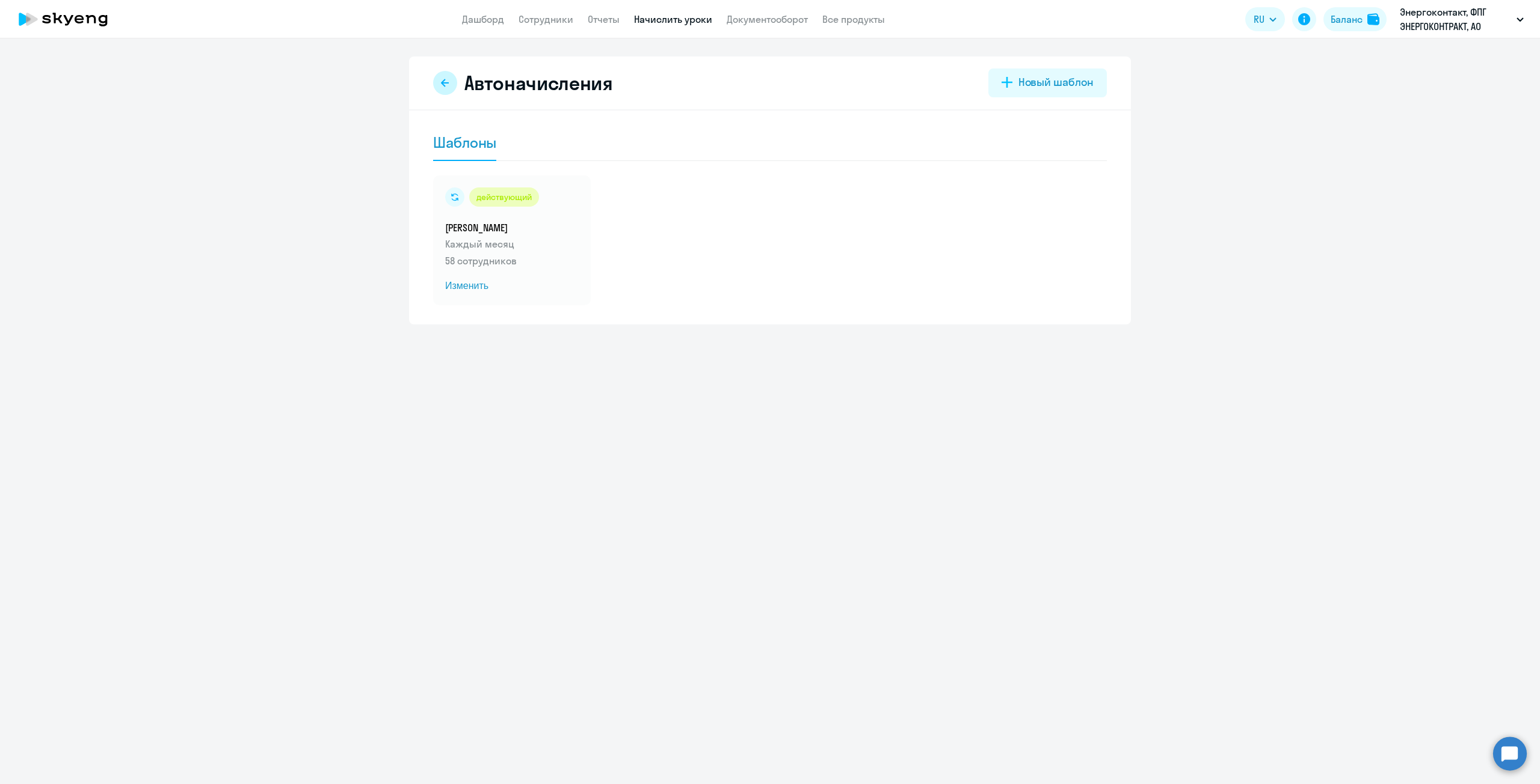
click at [446, 87] on icon at bounding box center [444, 83] width 9 height 9
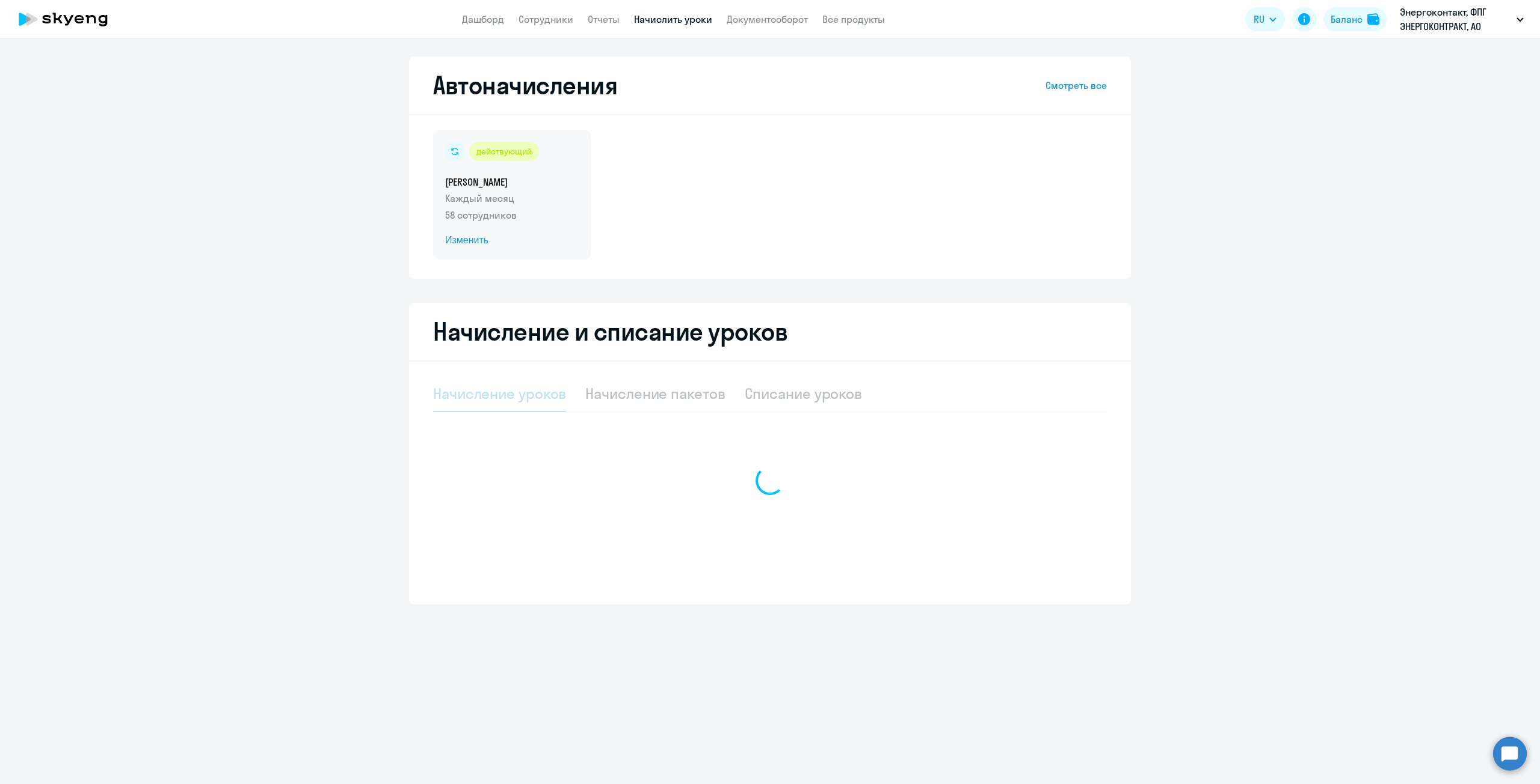
select select "10"
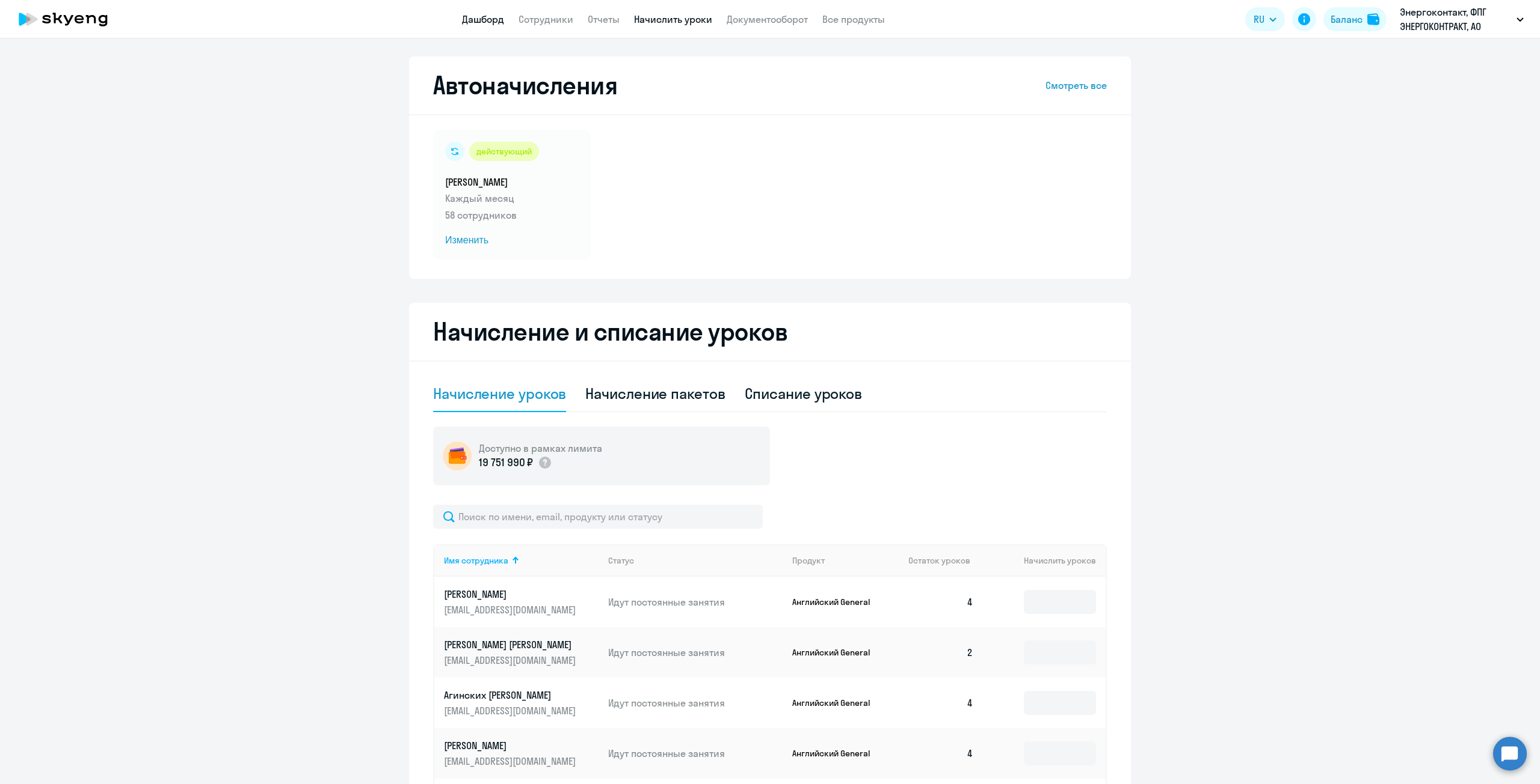
click at [472, 24] on link "Дашборд" at bounding box center [483, 20] width 42 height 12
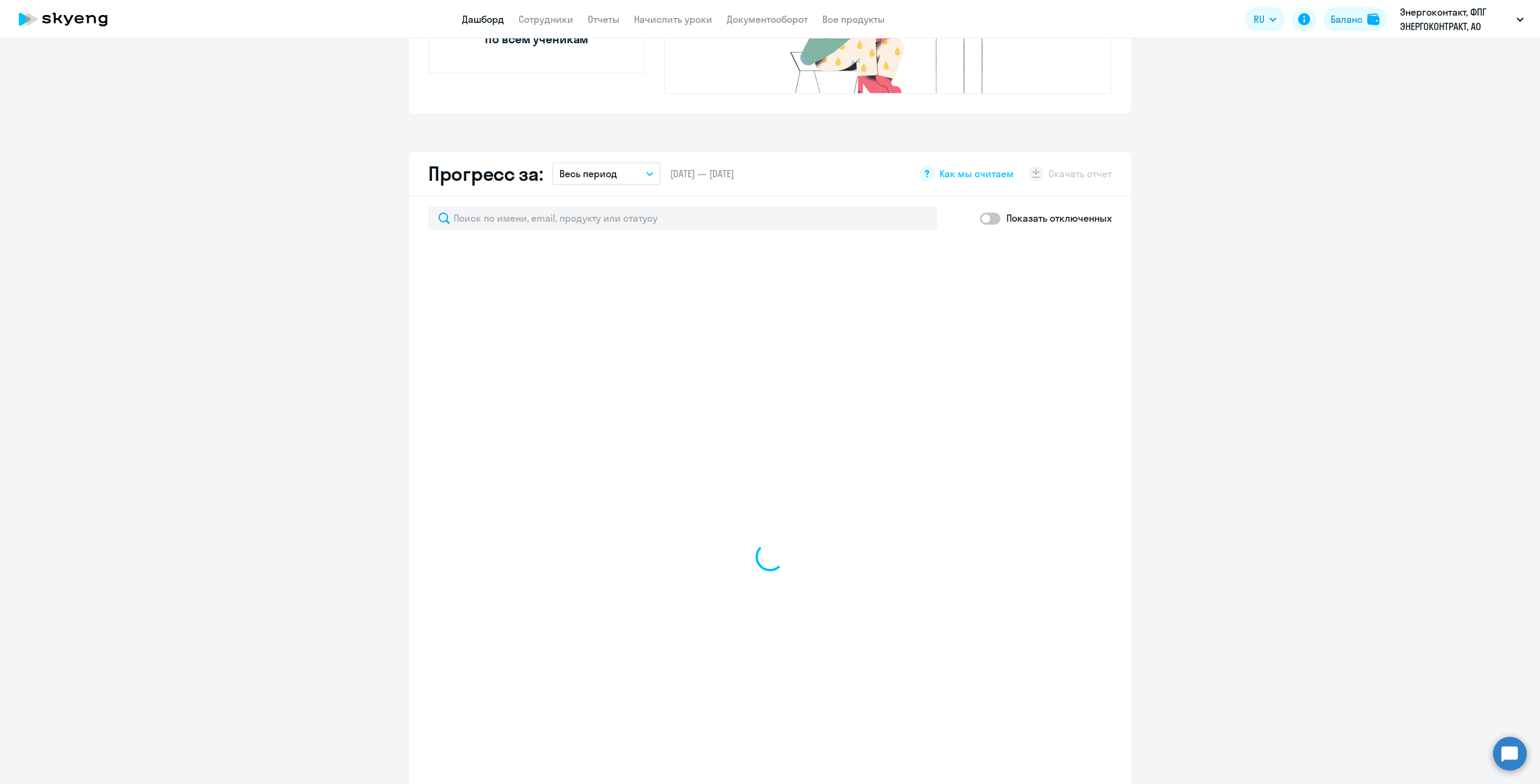
scroll to position [601, 0]
select select "30"
